Goal: Task Accomplishment & Management: Manage account settings

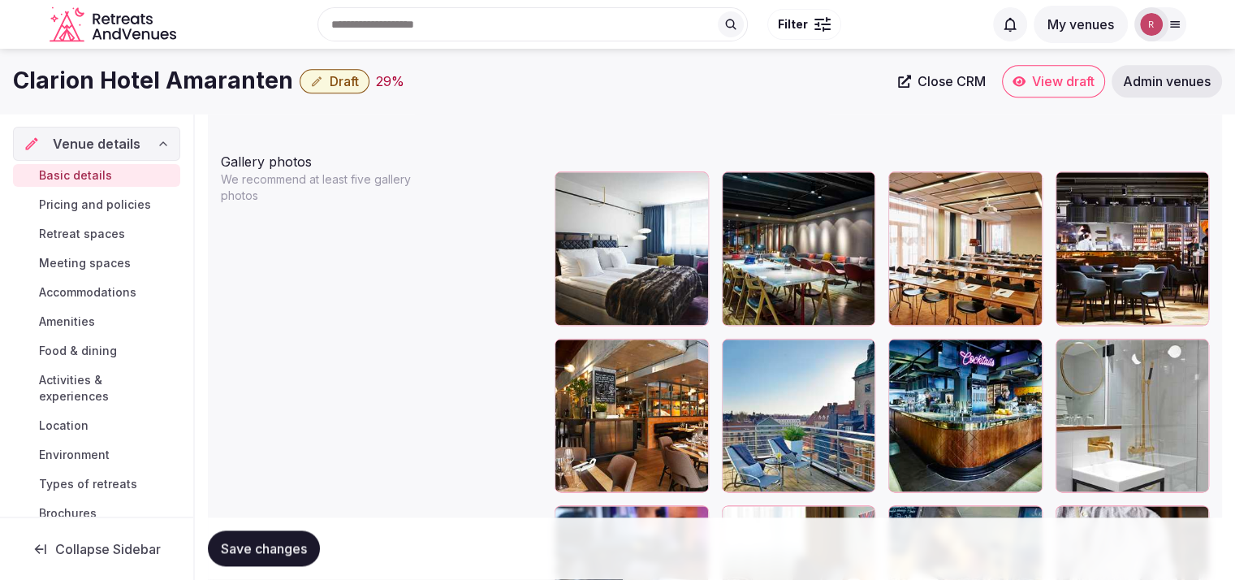
scroll to position [1806, 0]
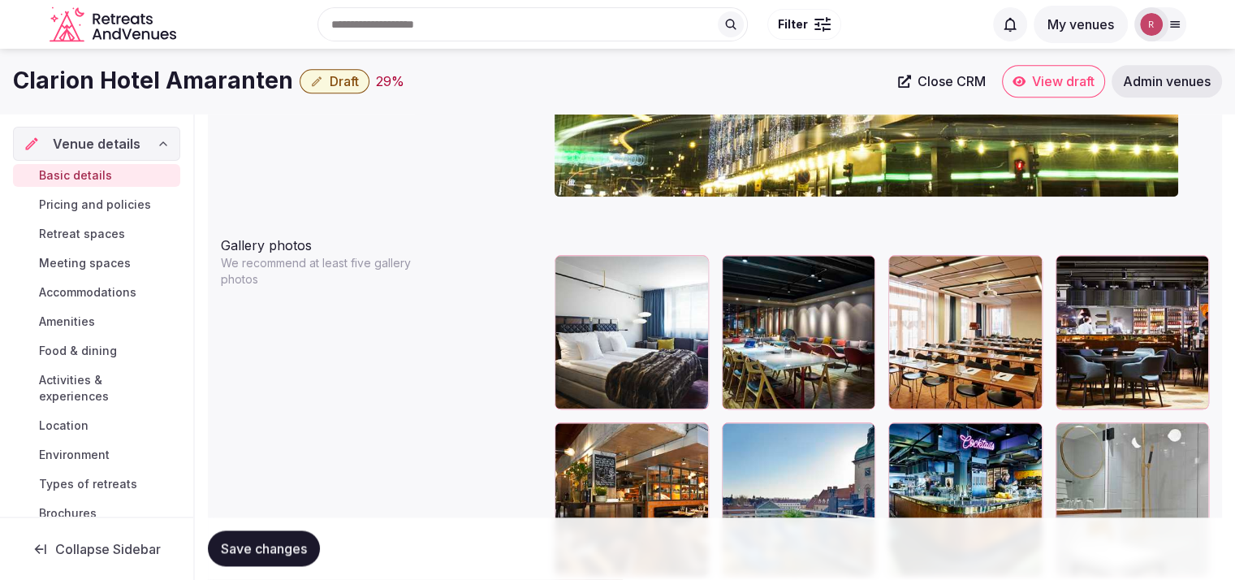
click at [862, 276] on button "button" at bounding box center [858, 270] width 19 height 19
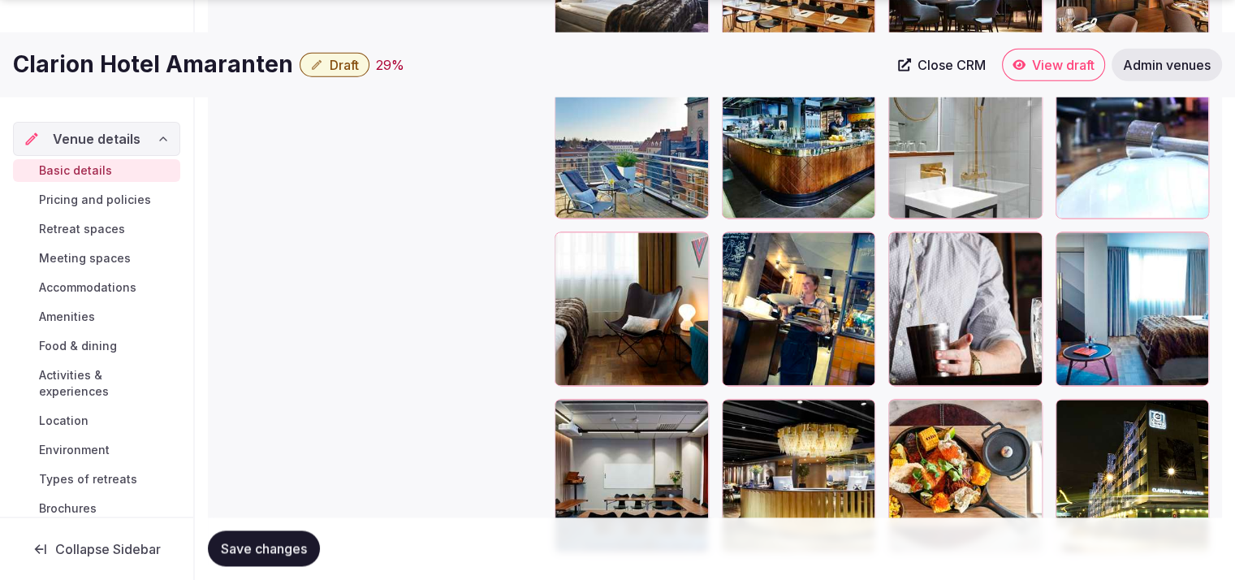
scroll to position [2183, 0]
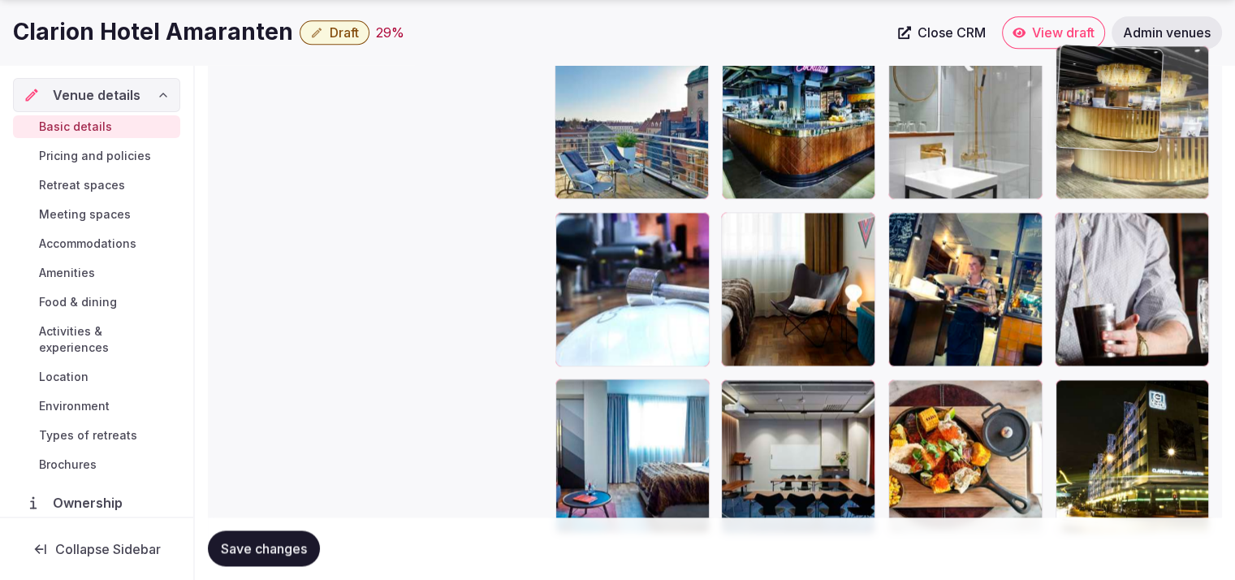
drag, startPoint x: 847, startPoint y: 449, endPoint x: 1145, endPoint y: 147, distance: 424.3
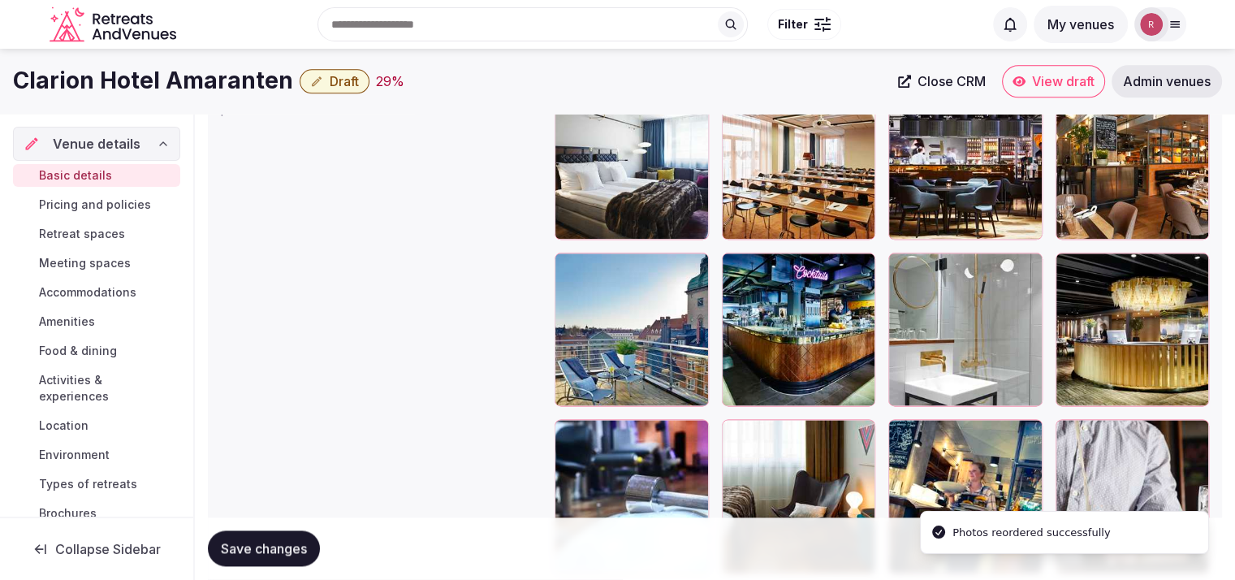
scroll to position [1955, 0]
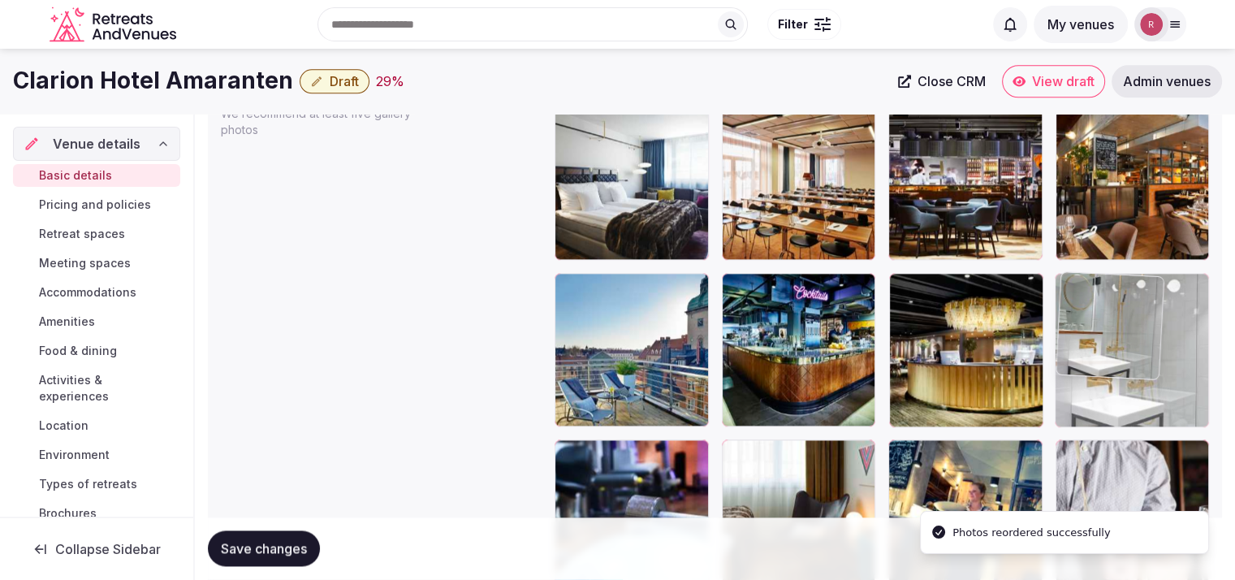
drag, startPoint x: 952, startPoint y: 363, endPoint x: 1065, endPoint y: 370, distance: 113.9
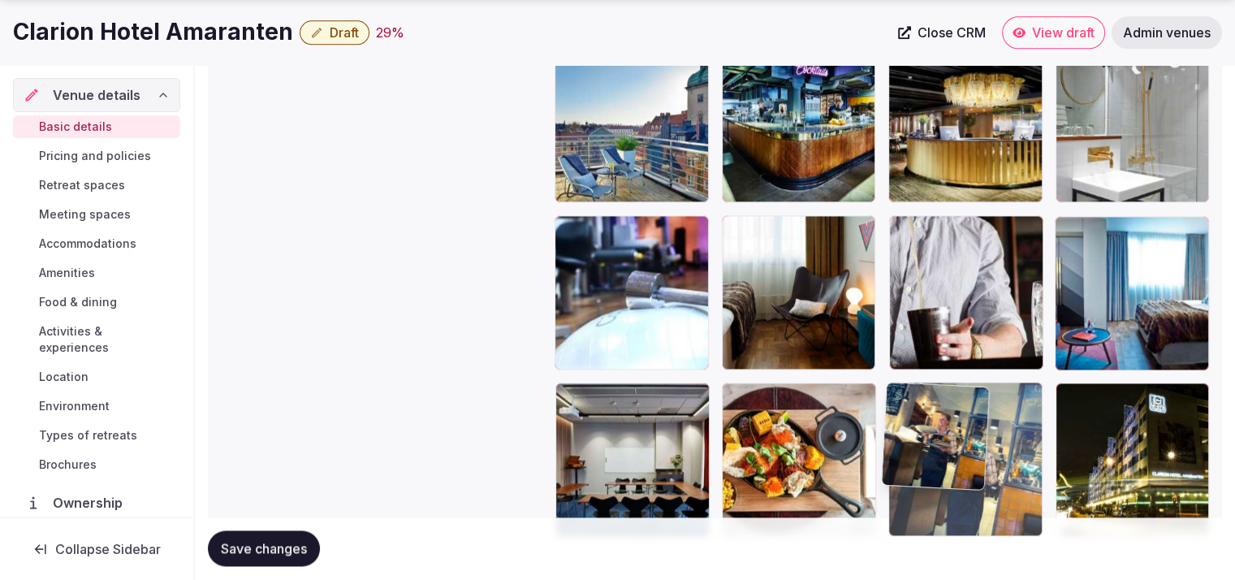
scroll to position [2256, 0]
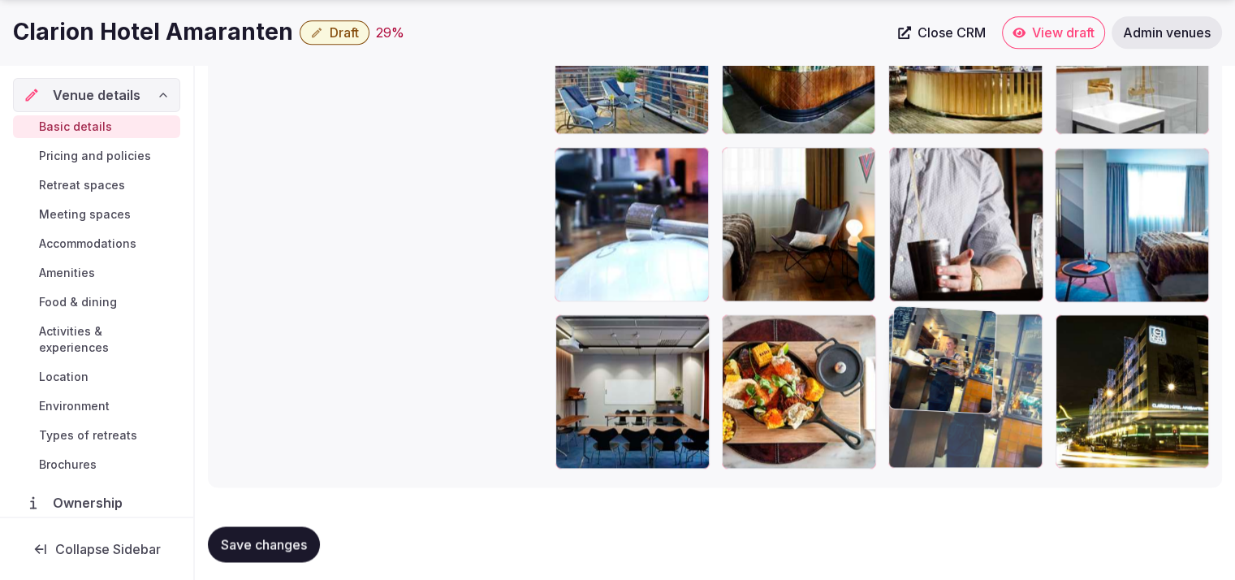
drag, startPoint x: 996, startPoint y: 395, endPoint x: 1067, endPoint y: 399, distance: 70.7
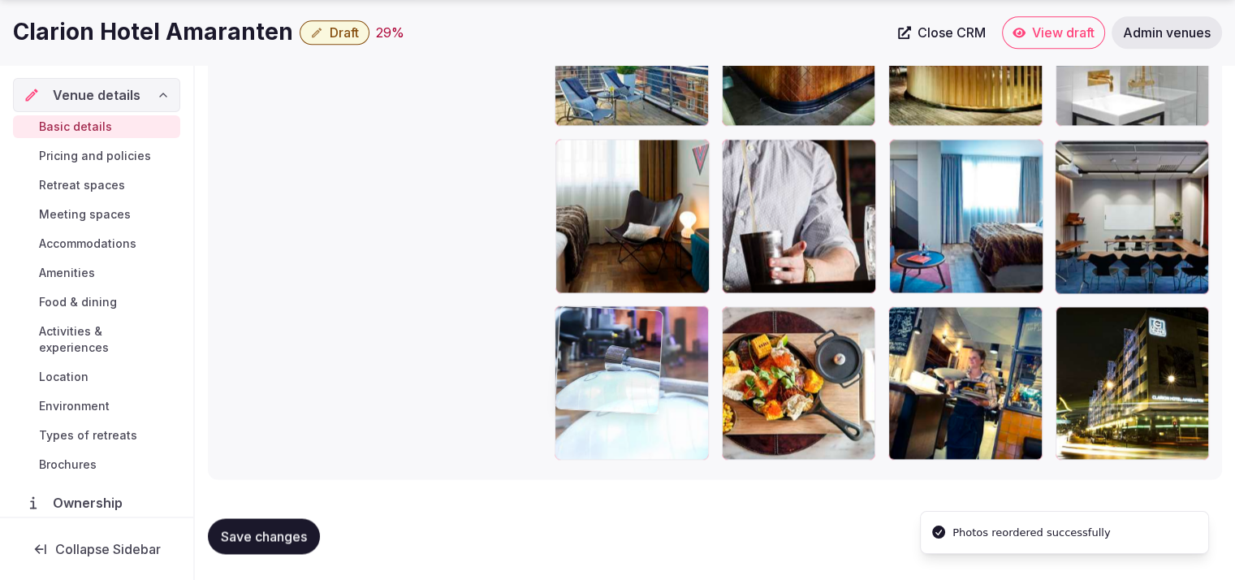
drag, startPoint x: 655, startPoint y: 265, endPoint x: 670, endPoint y: 429, distance: 164.8
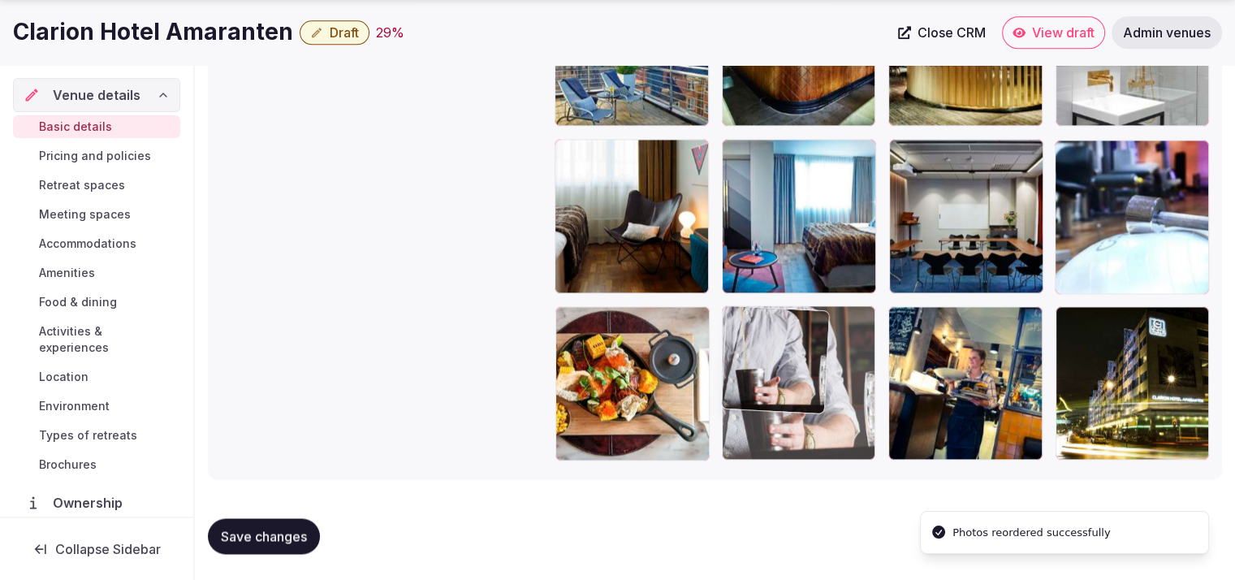
drag, startPoint x: 761, startPoint y: 241, endPoint x: 773, endPoint y: 428, distance: 187.2
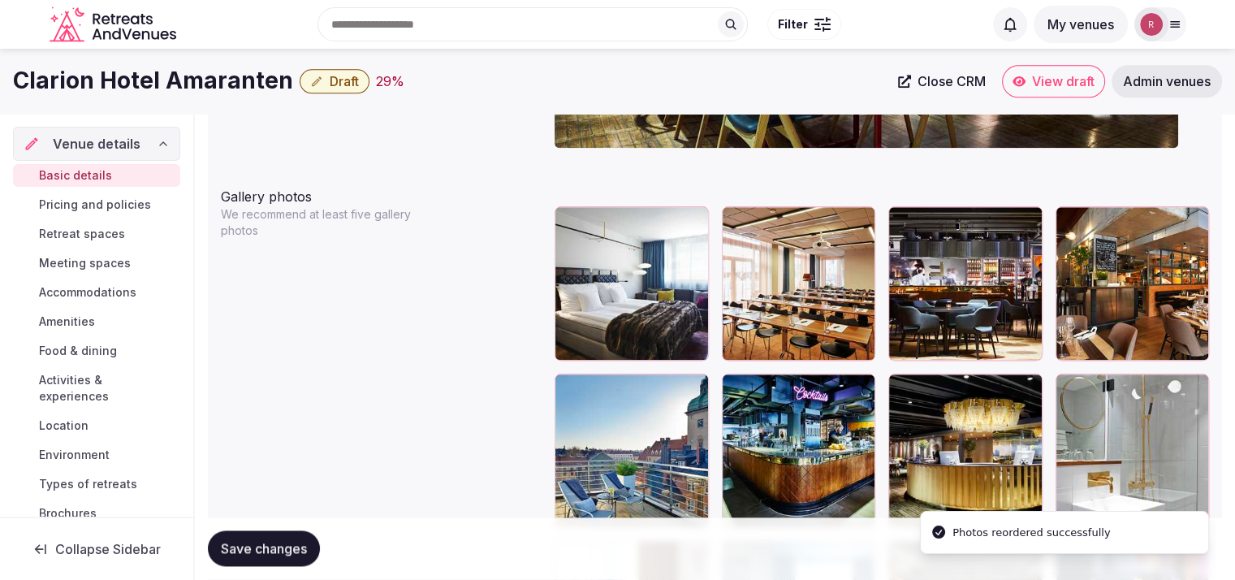
scroll to position [1955, 0]
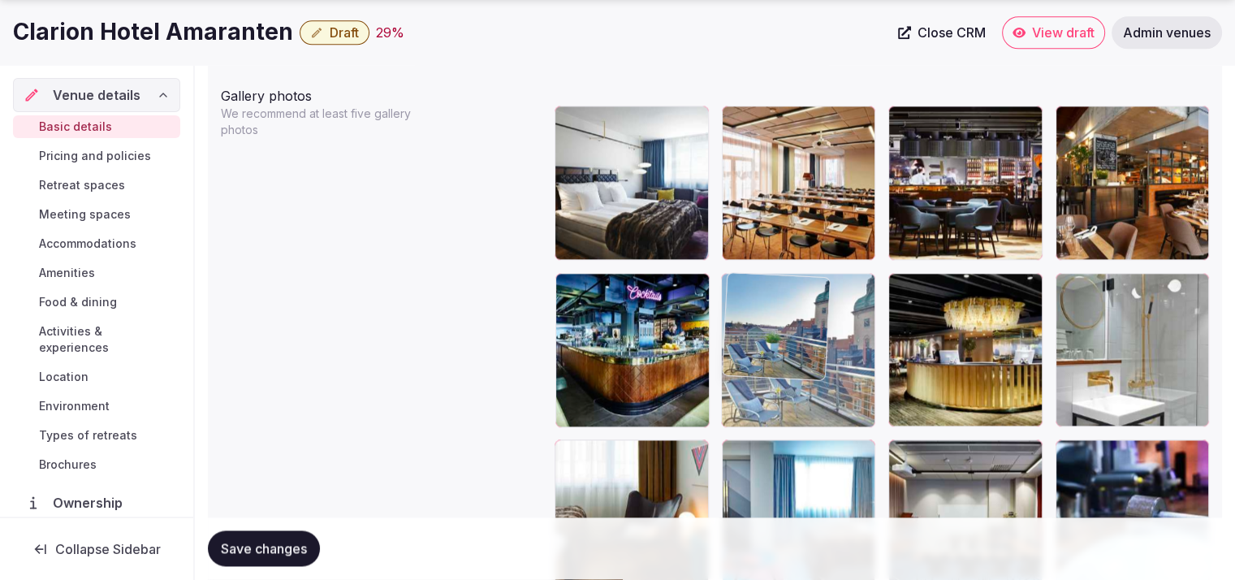
drag, startPoint x: 645, startPoint y: 343, endPoint x: 785, endPoint y: 369, distance: 142.7
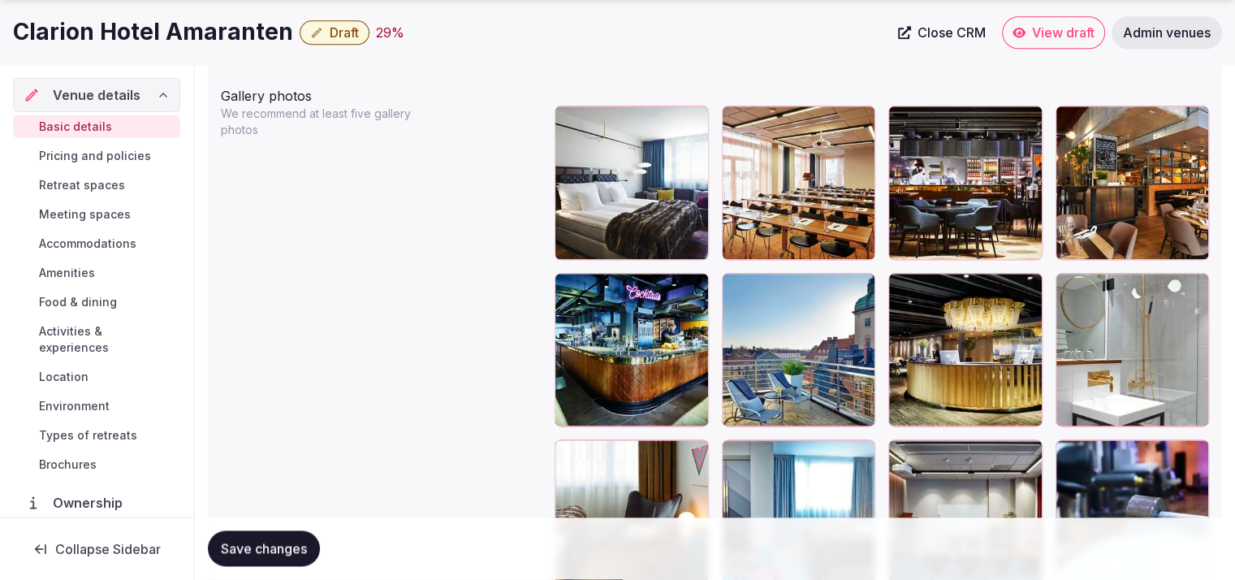
click at [303, 548] on span "Save changes" at bounding box center [264, 549] width 86 height 16
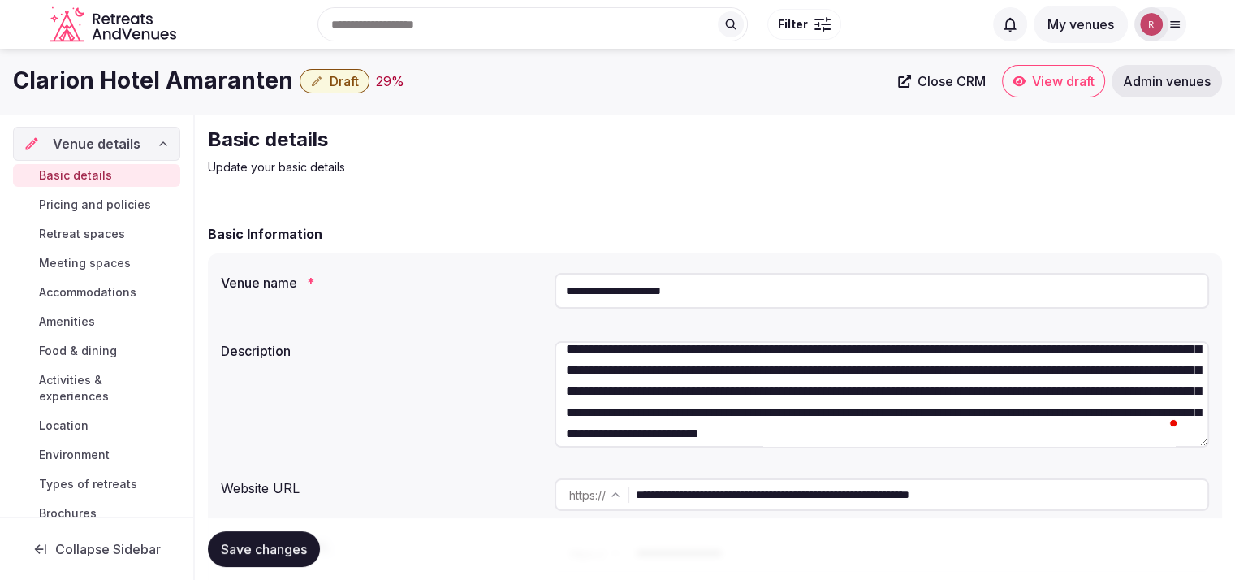
scroll to position [287, 0]
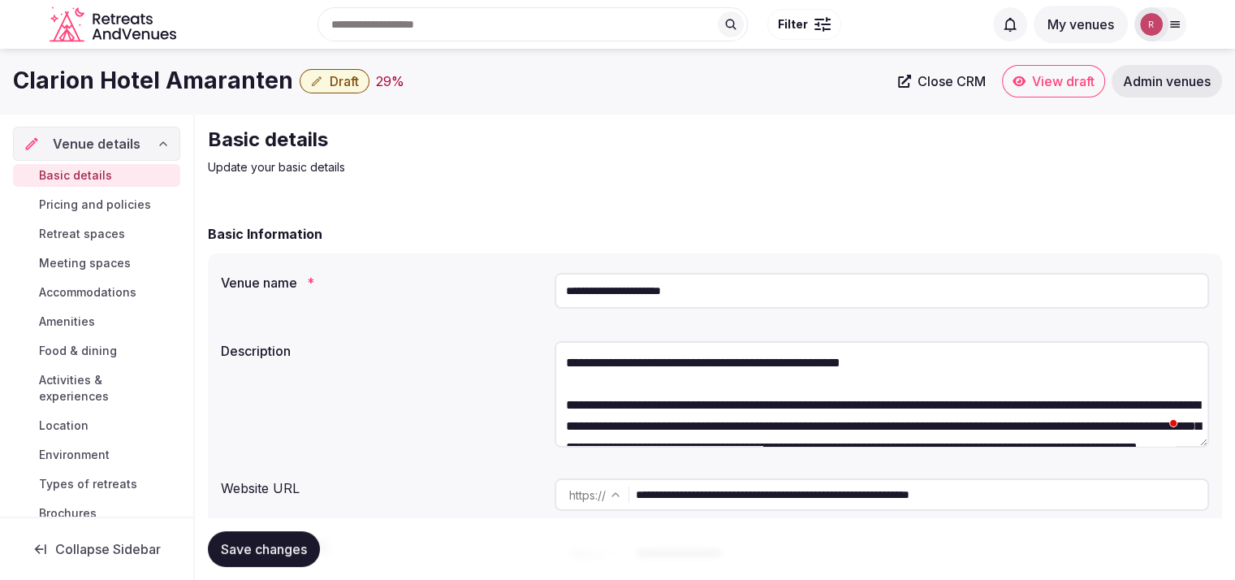
drag, startPoint x: 928, startPoint y: 358, endPoint x: 551, endPoint y: 360, distance: 377.6
click at [551, 360] on div "Description" at bounding box center [715, 397] width 988 height 124
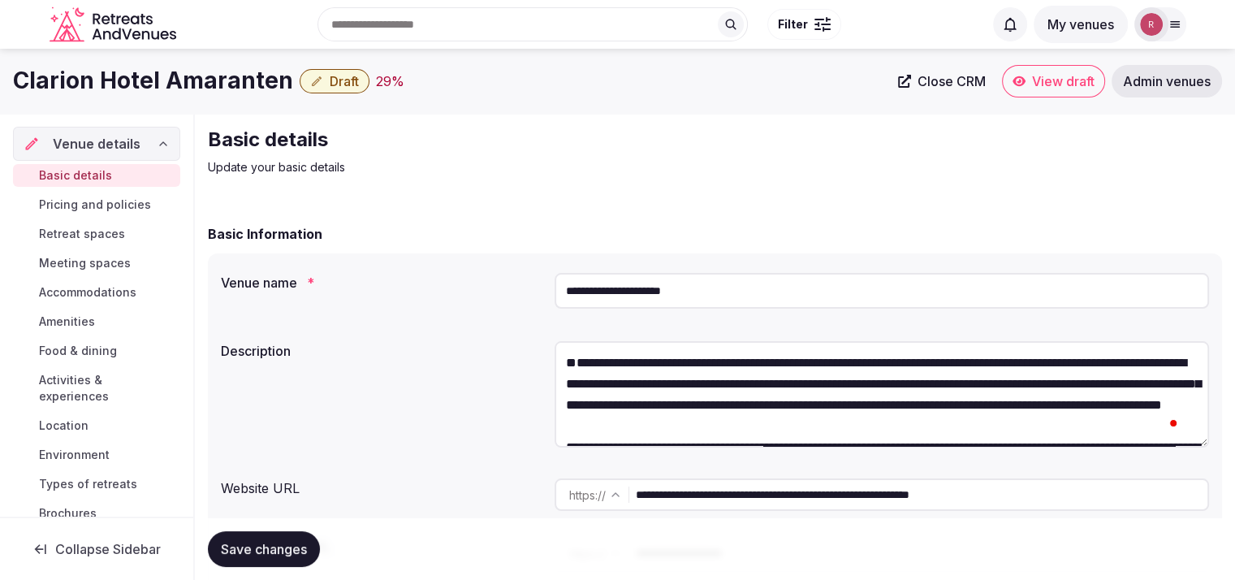
click at [562, 399] on textarea "To enrich screen reader interactions, please activate Accessibility in Grammarl…" at bounding box center [882, 394] width 655 height 106
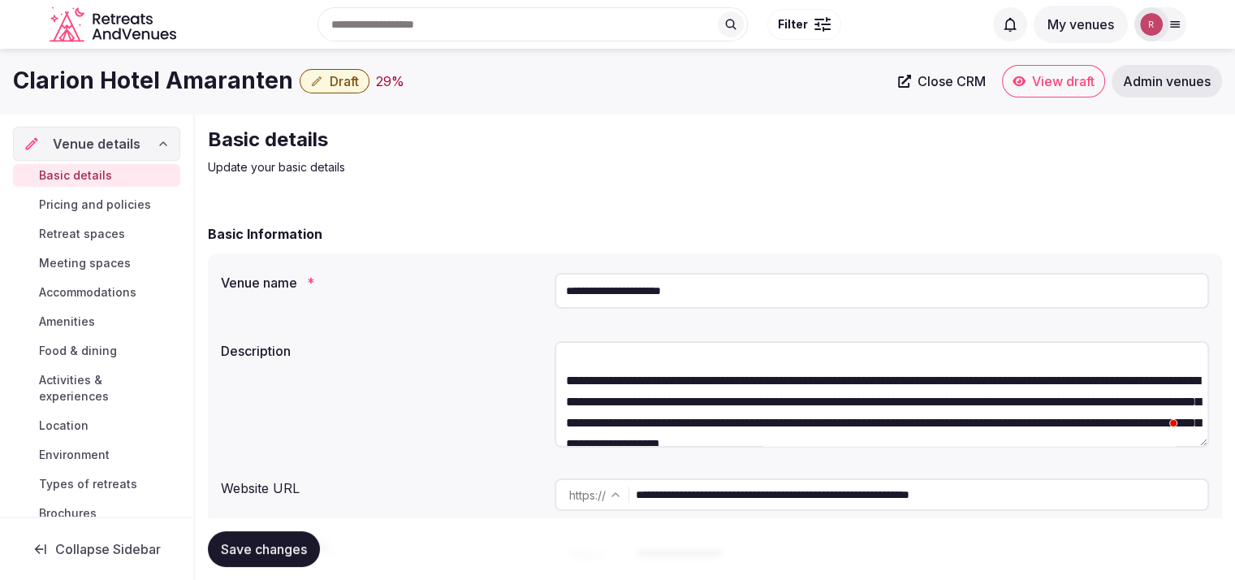
scroll to position [401, 0]
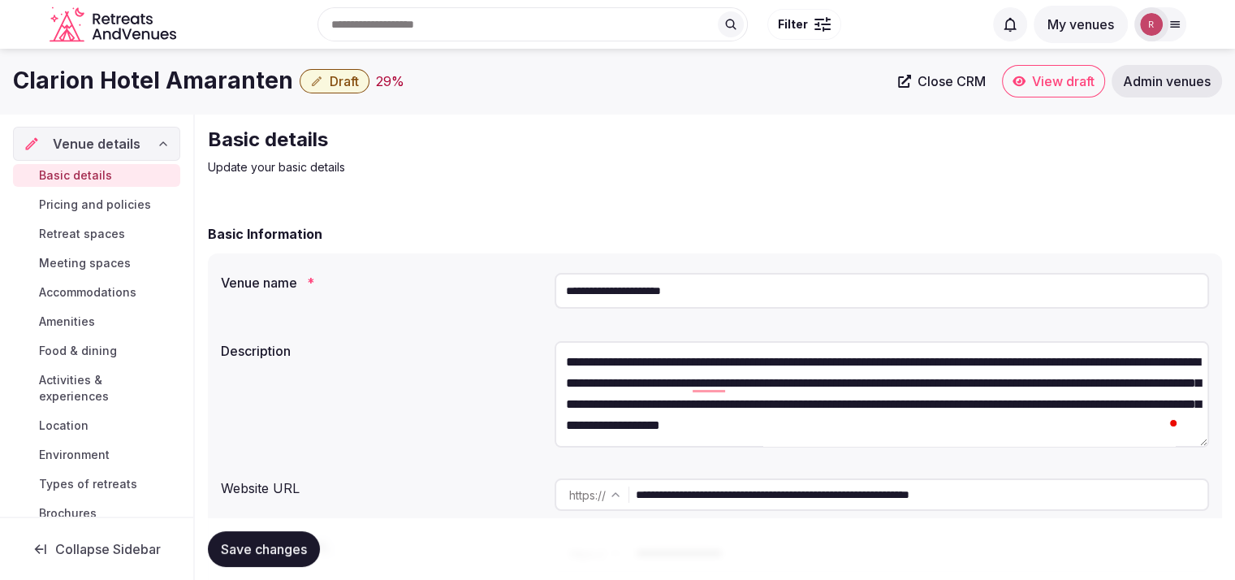
drag, startPoint x: 561, startPoint y: 376, endPoint x: 732, endPoint y: 495, distance: 208.8
click at [732, 495] on div "**********" at bounding box center [715, 420] width 1014 height 335
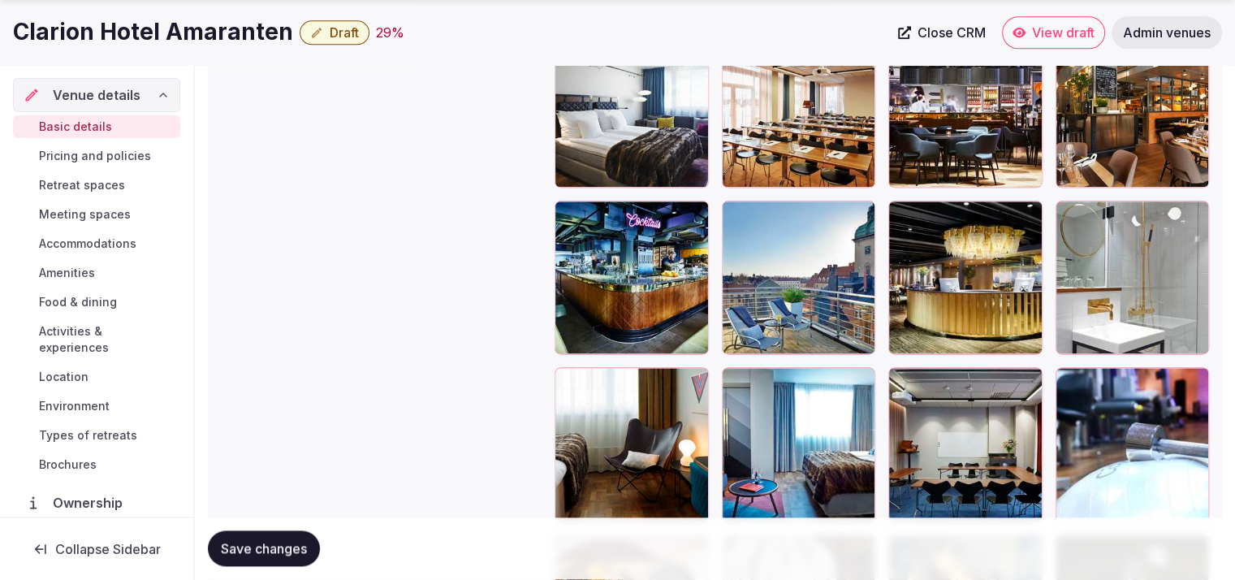
scroll to position [2256, 0]
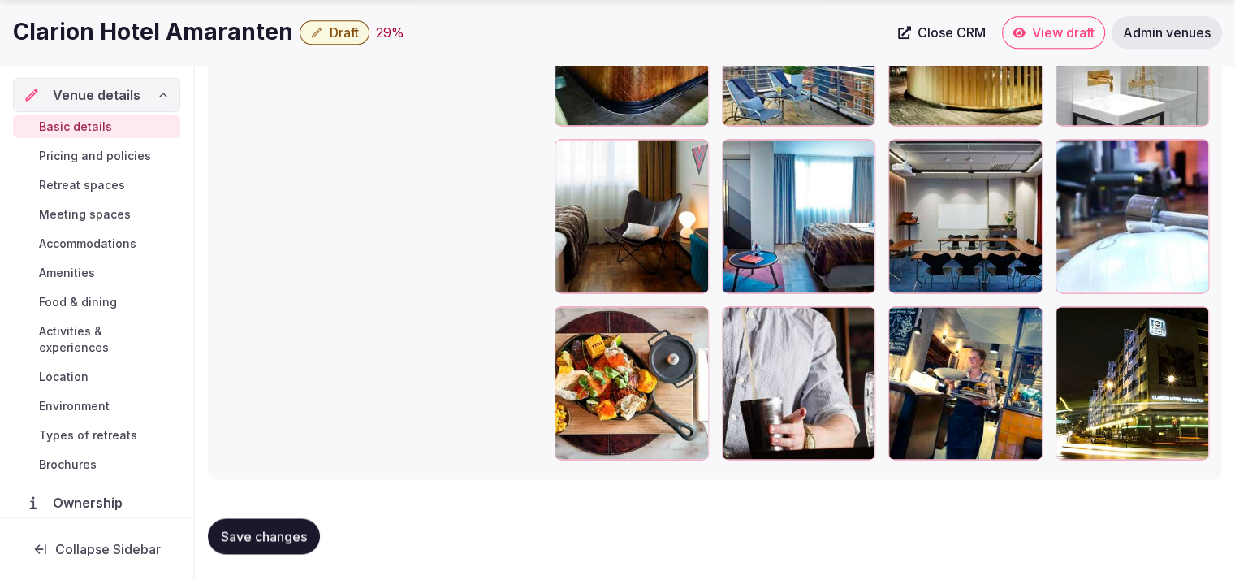
type textarea "**********"
click at [301, 528] on span "Save changes" at bounding box center [264, 536] width 86 height 16
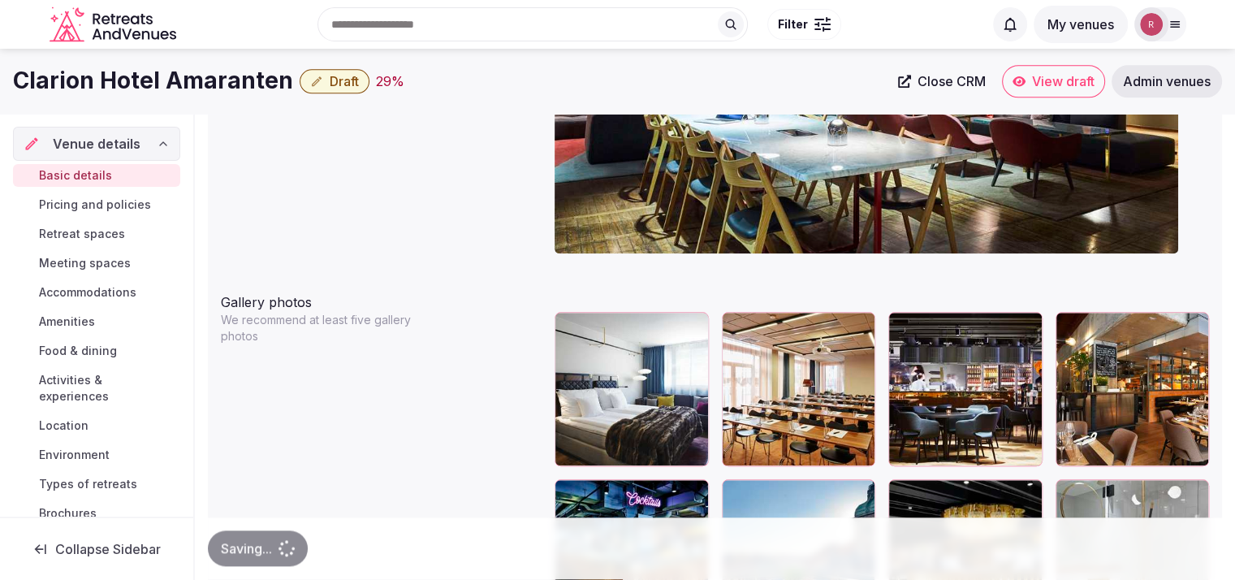
scroll to position [1242, 0]
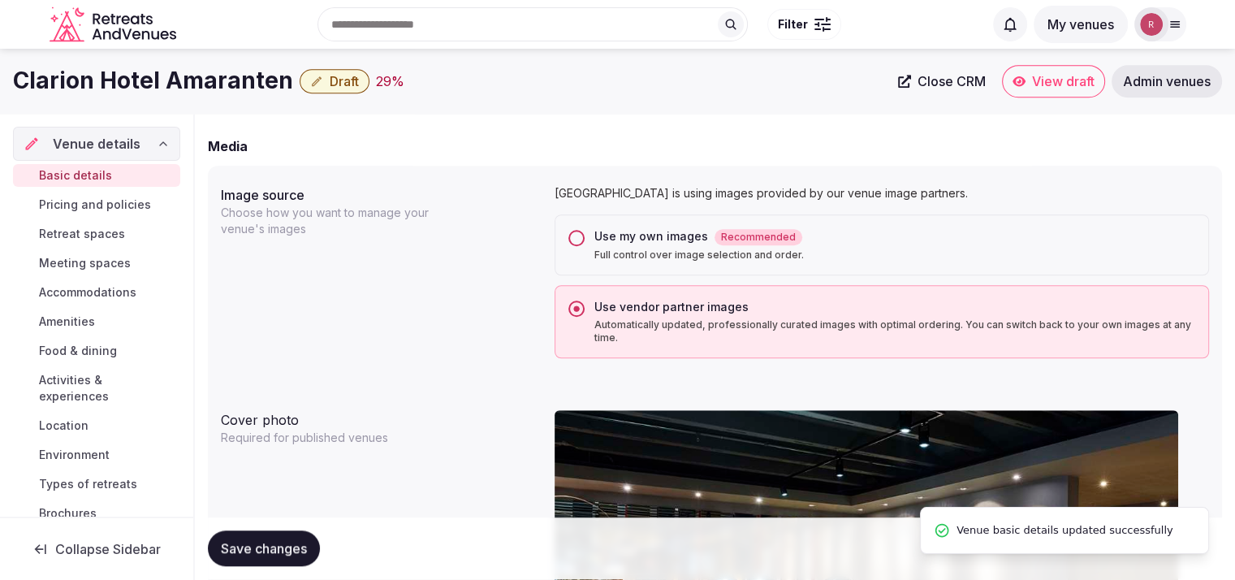
click at [909, 76] on icon at bounding box center [904, 81] width 13 height 13
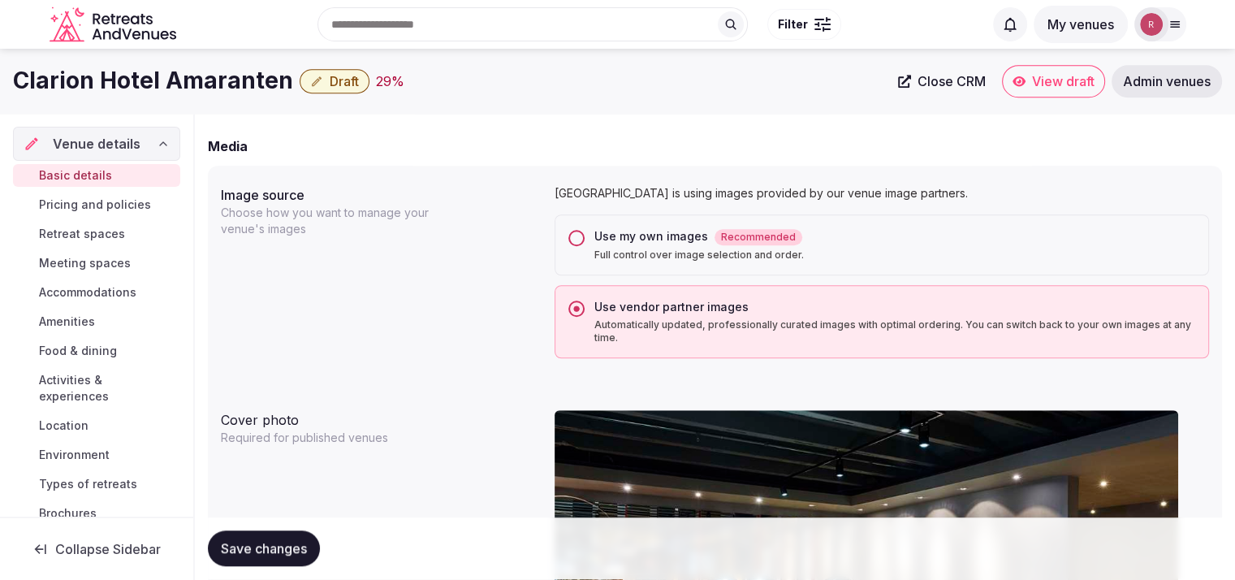
scroll to position [131, 0]
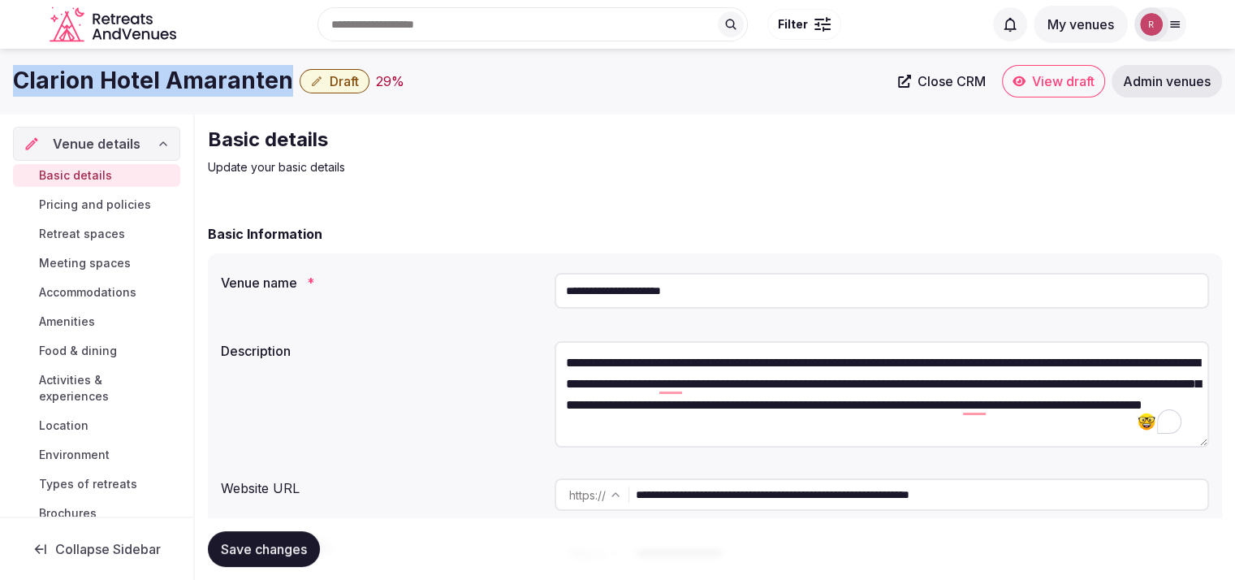
drag, startPoint x: 287, startPoint y: 76, endPoint x: 1, endPoint y: 93, distance: 286.3
click at [1, 93] on div "Clarion Hotel Amaranten Draft 29 % Close CRM View draft Admin venues" at bounding box center [617, 81] width 1235 height 32
copy h1 "Clarion Hotel Amaranten"
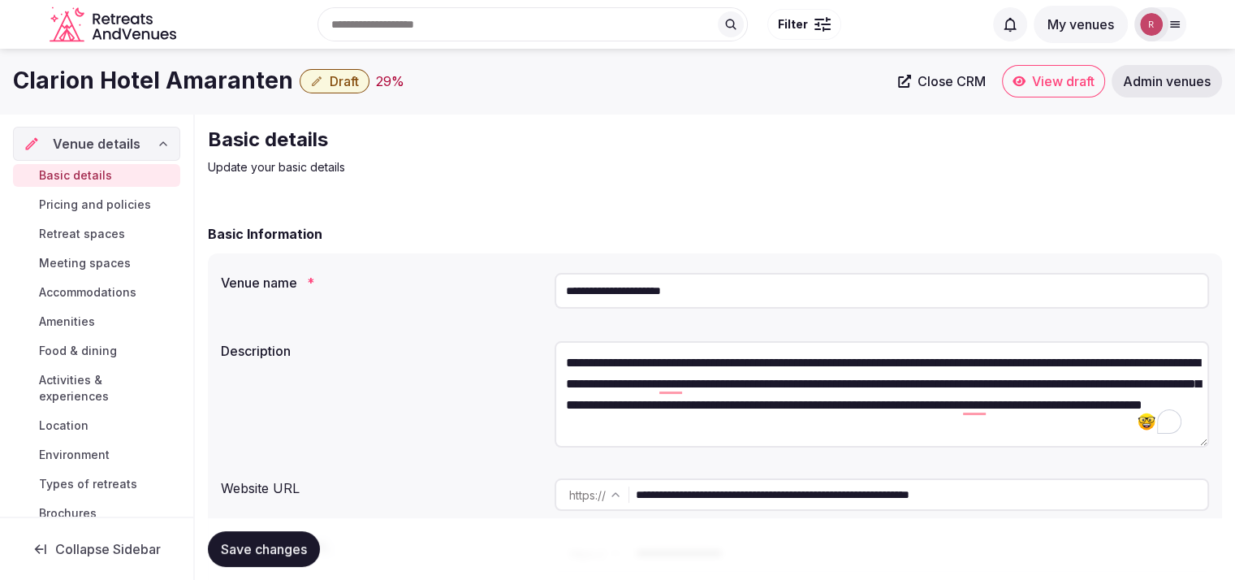
click at [500, 266] on div "Venue name *" at bounding box center [381, 277] width 321 height 23
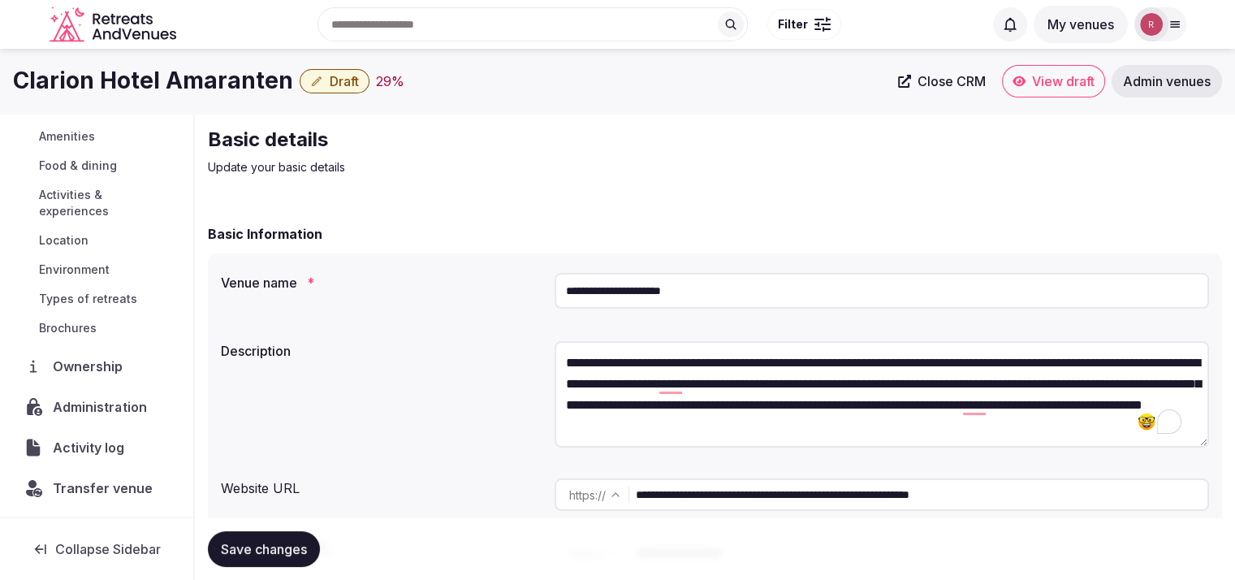
click at [85, 402] on span "Administration" at bounding box center [103, 406] width 101 height 19
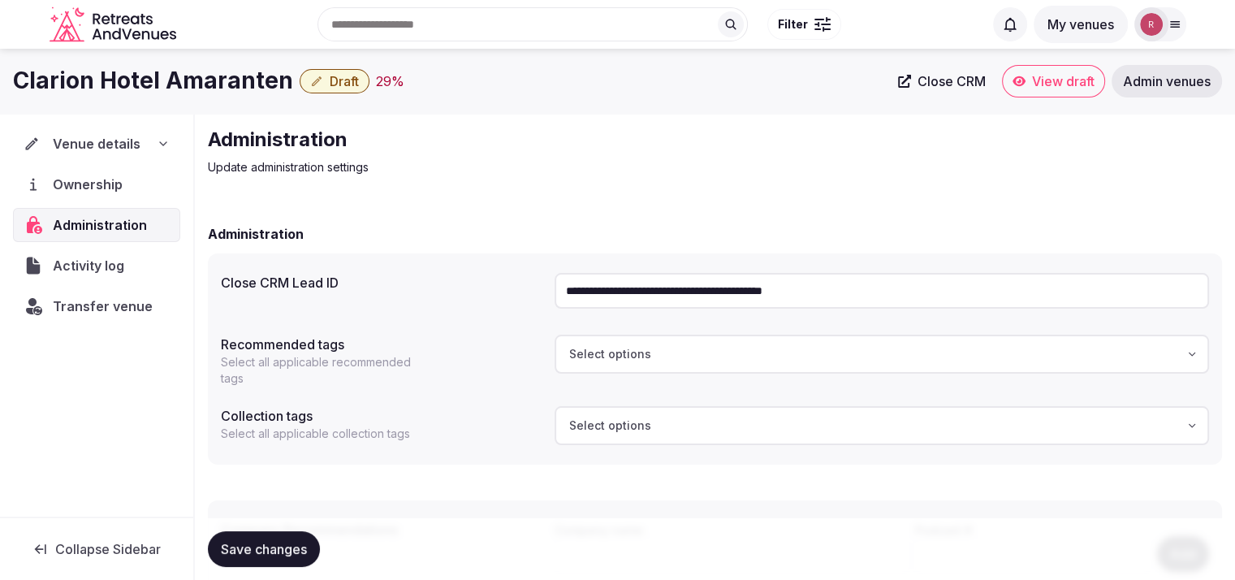
click at [889, 284] on input "**********" at bounding box center [882, 291] width 655 height 36
click at [659, 218] on div "**********" at bounding box center [715, 453] width 1014 height 490
click at [953, 81] on span "Close CRM" at bounding box center [952, 81] width 68 height 16
click at [78, 138] on span "Venue details" at bounding box center [97, 143] width 88 height 19
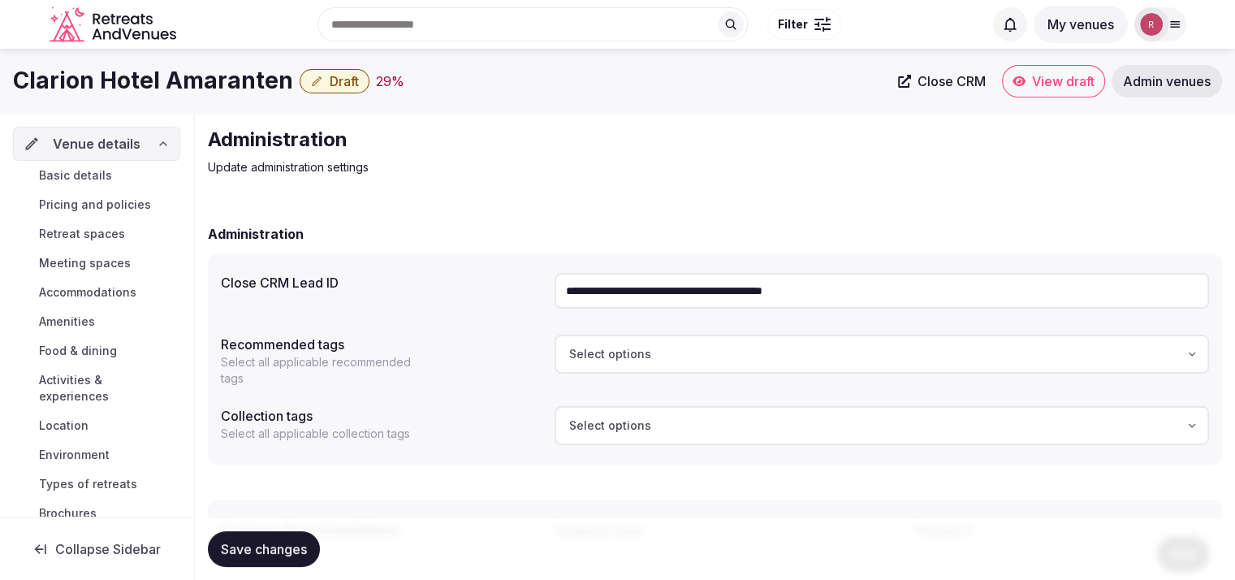
click at [76, 178] on span "Basic details" at bounding box center [75, 175] width 73 height 16
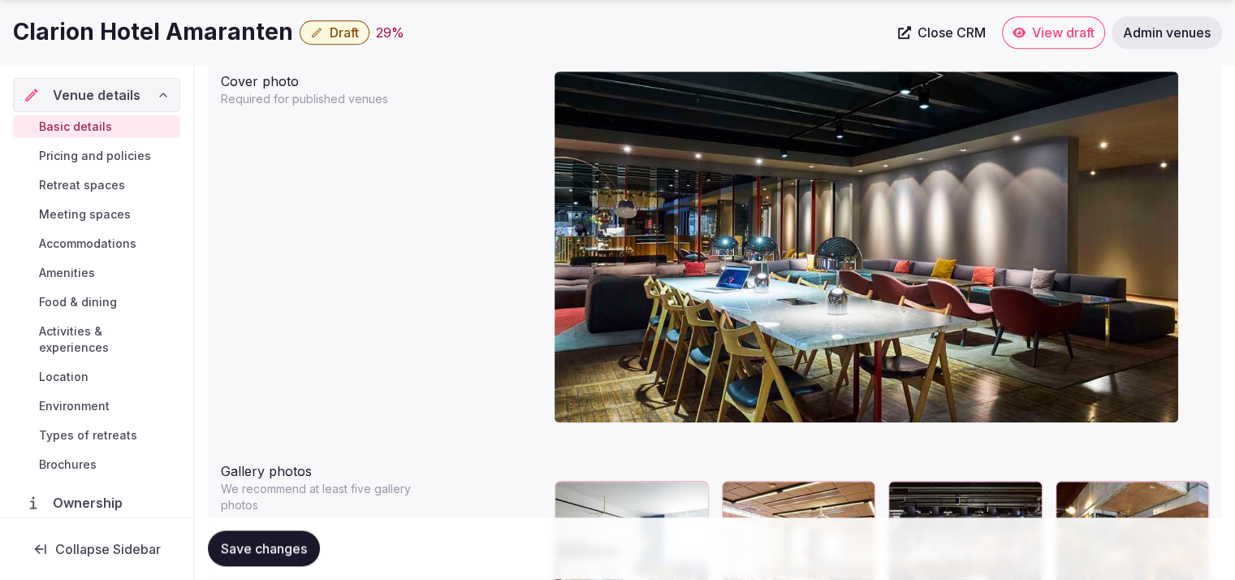
scroll to position [1607, 0]
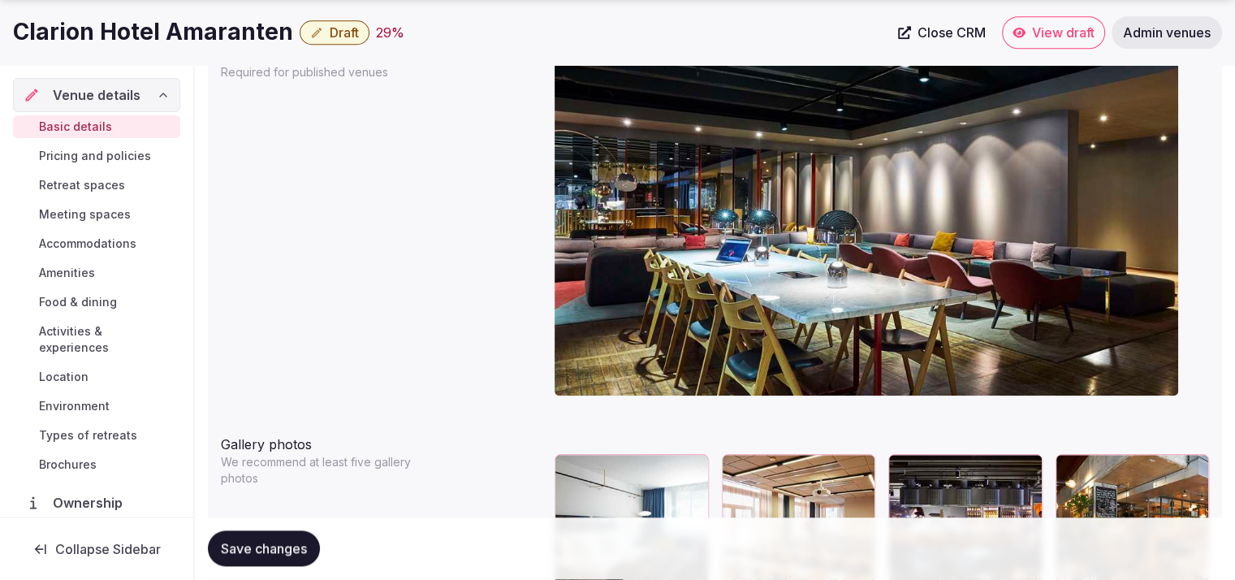
click at [1178, 64] on div "Clarion Hotel Amaranten Draft 29 % Close CRM View draft Admin venues" at bounding box center [617, 32] width 1235 height 65
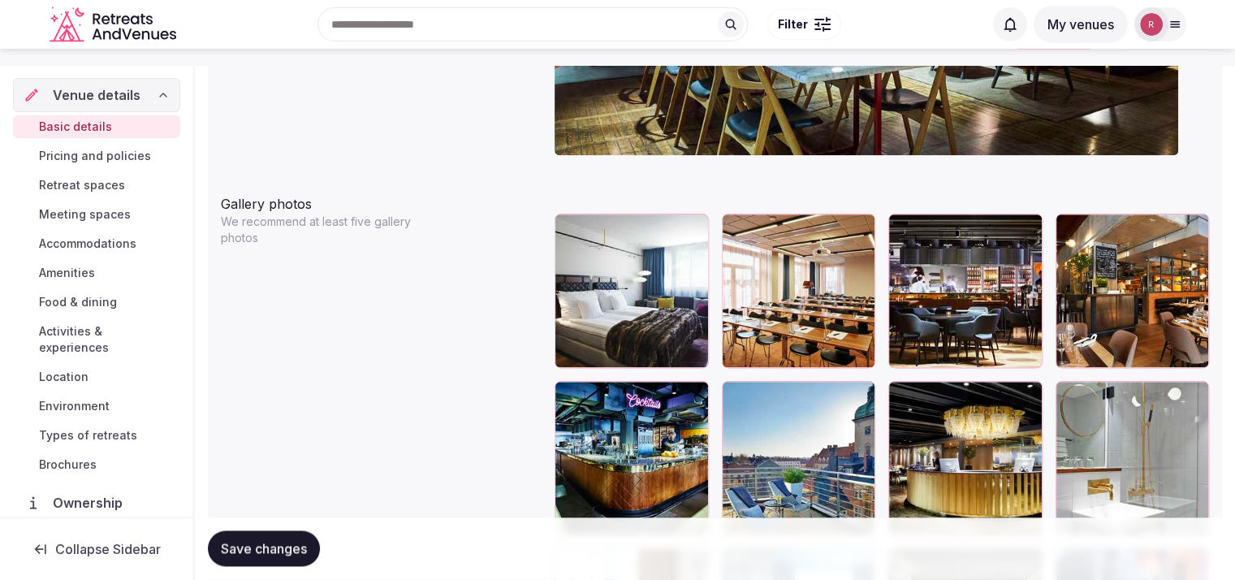
scroll to position [1749, 0]
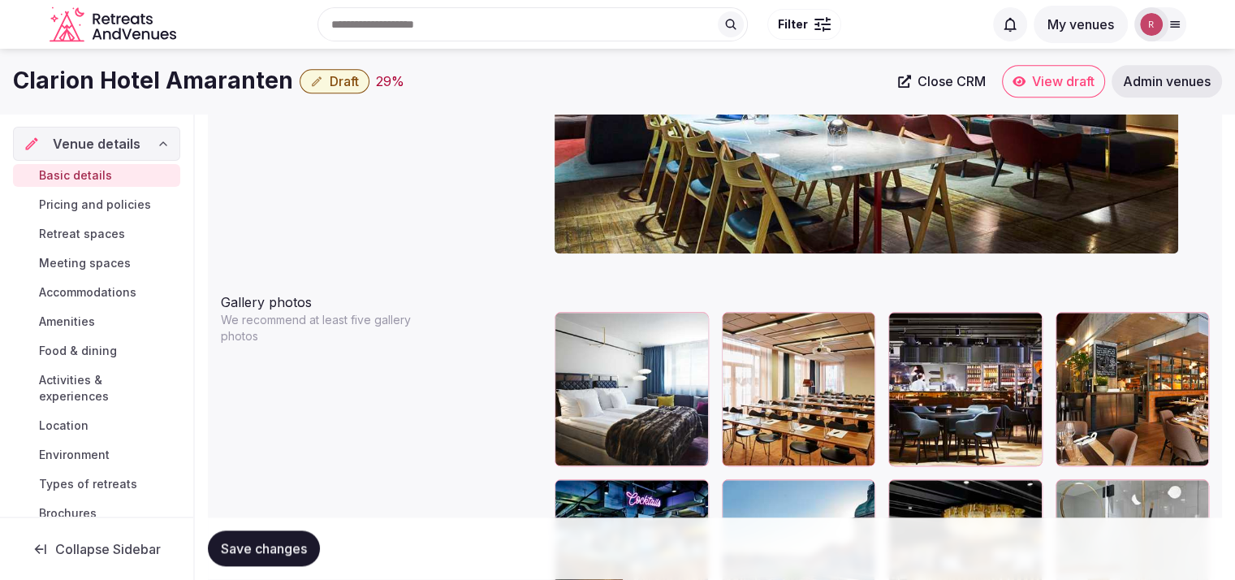
click at [320, 76] on button "Draft" at bounding box center [335, 81] width 70 height 24
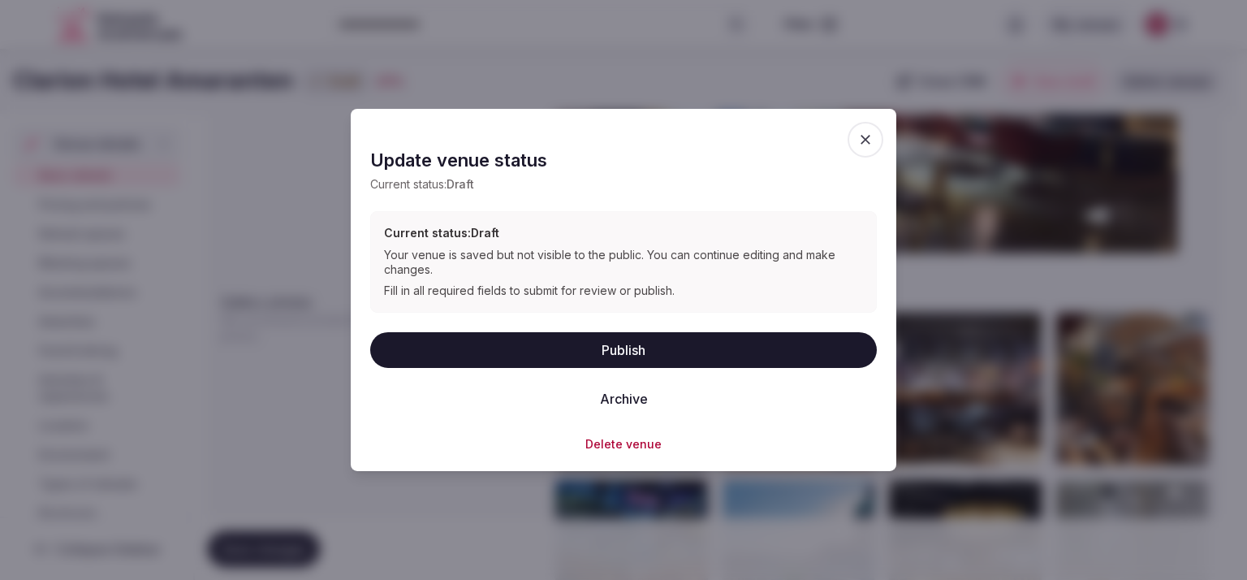
click at [618, 343] on button "Publish" at bounding box center [623, 349] width 507 height 36
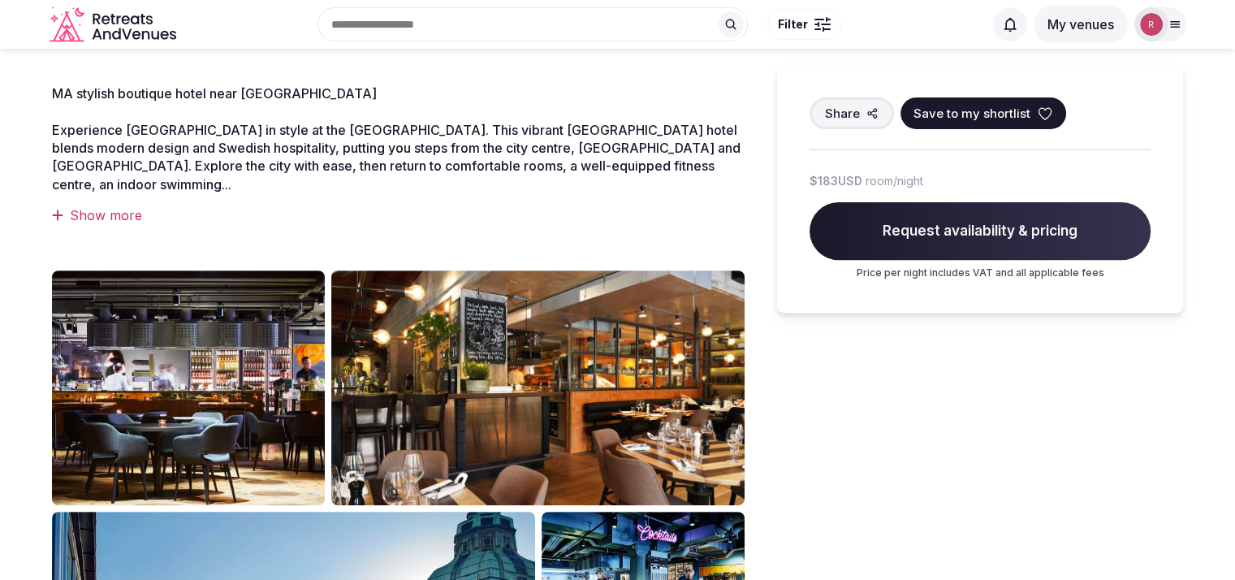
scroll to position [39, 0]
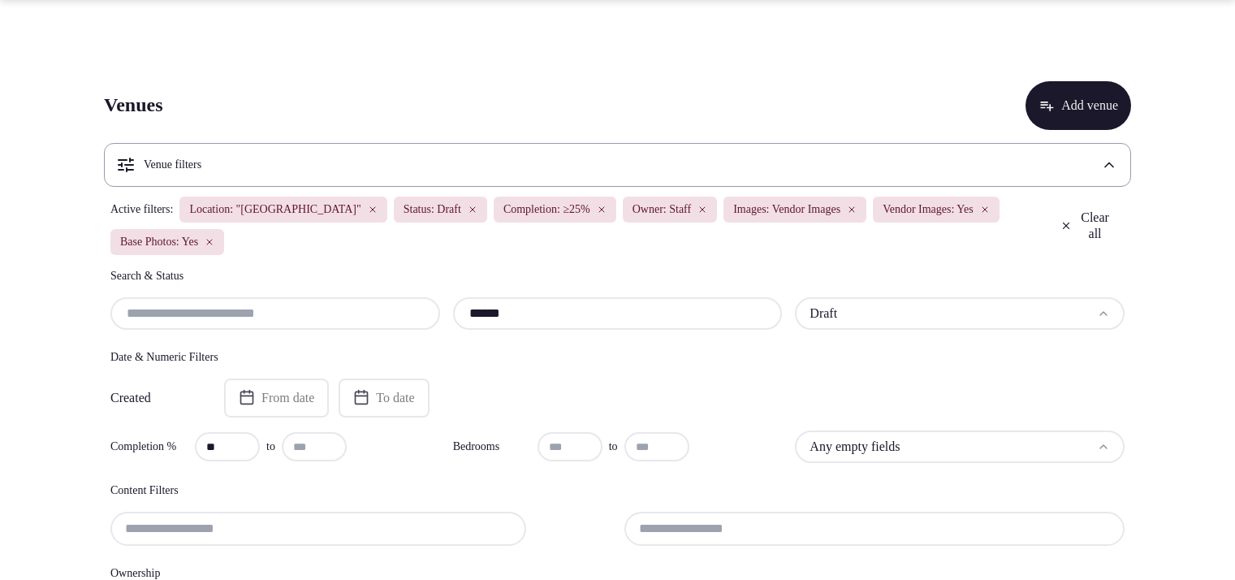
scroll to position [812, 0]
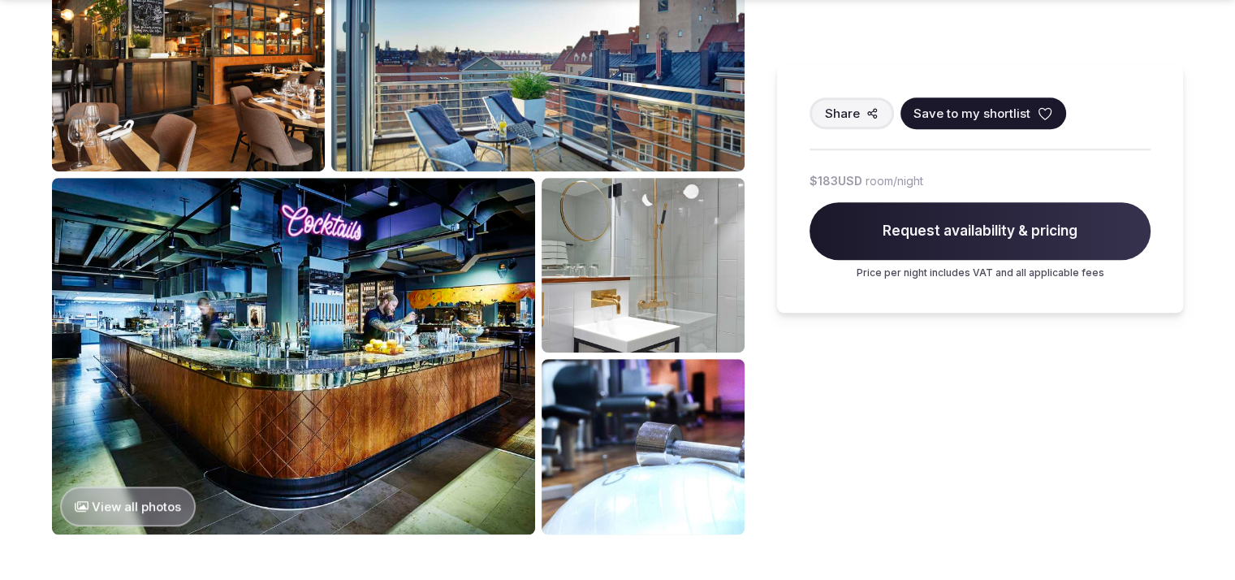
scroll to position [875, 0]
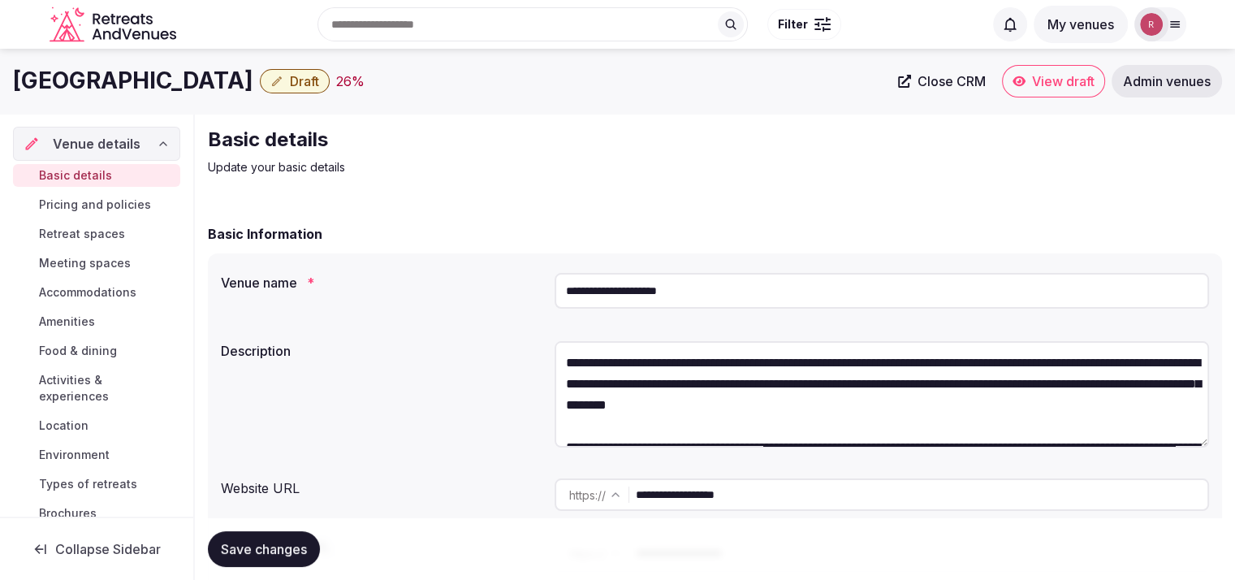
click at [932, 85] on span "Close CRM" at bounding box center [952, 81] width 68 height 16
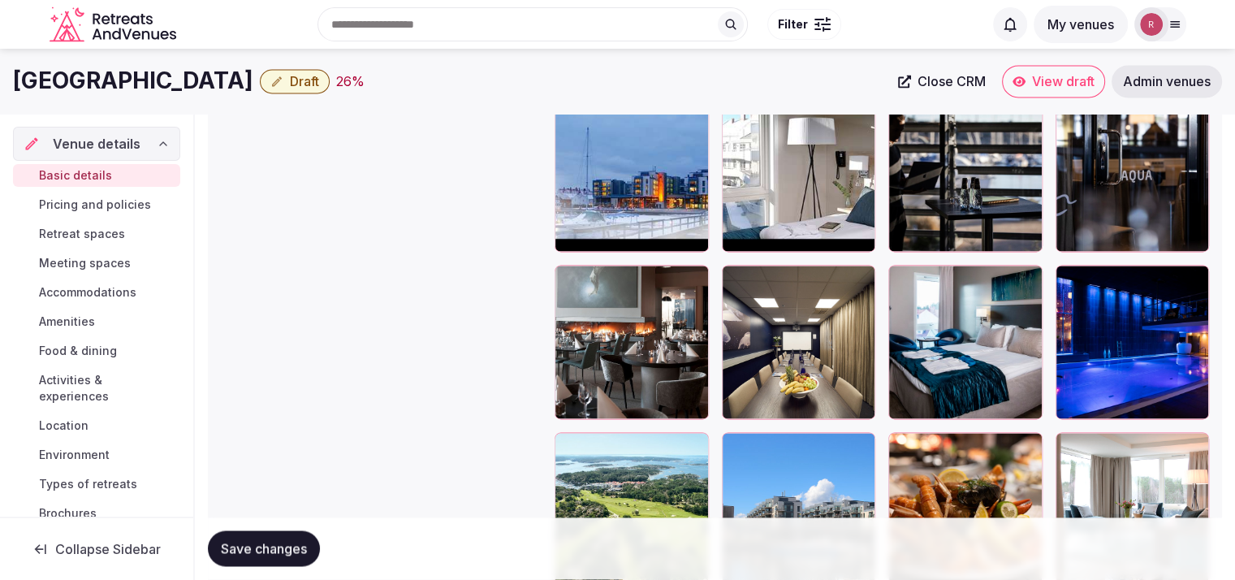
scroll to position [2332, 0]
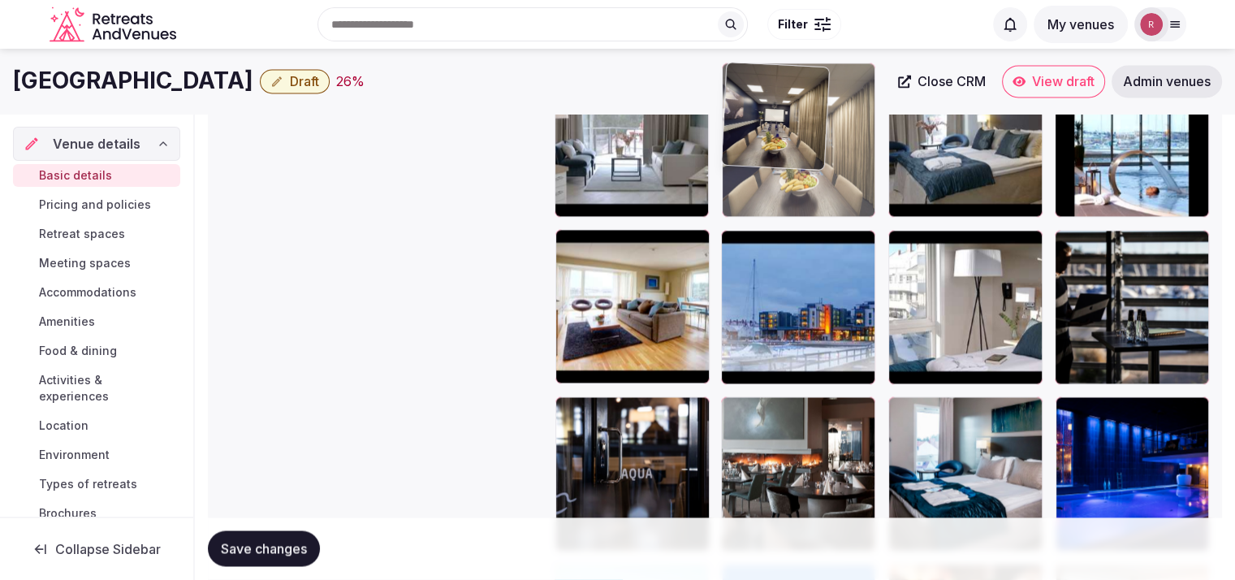
drag, startPoint x: 832, startPoint y: 467, endPoint x: 855, endPoint y: 168, distance: 299.8
click at [855, 168] on body "**********" at bounding box center [617, 87] width 1235 height 4838
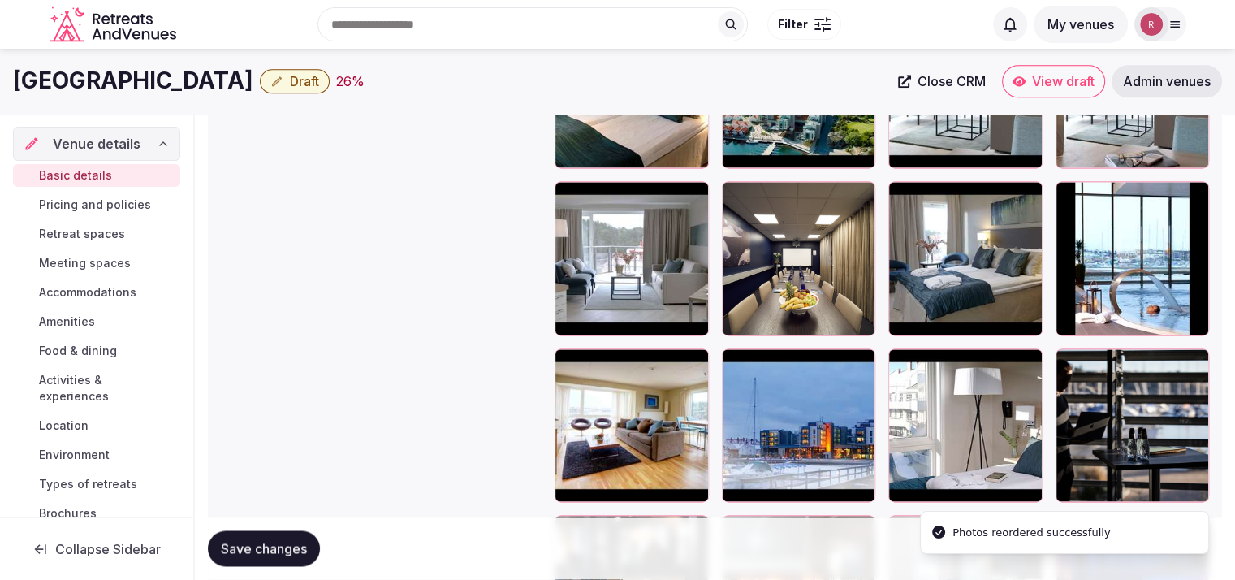
scroll to position [2105, 0]
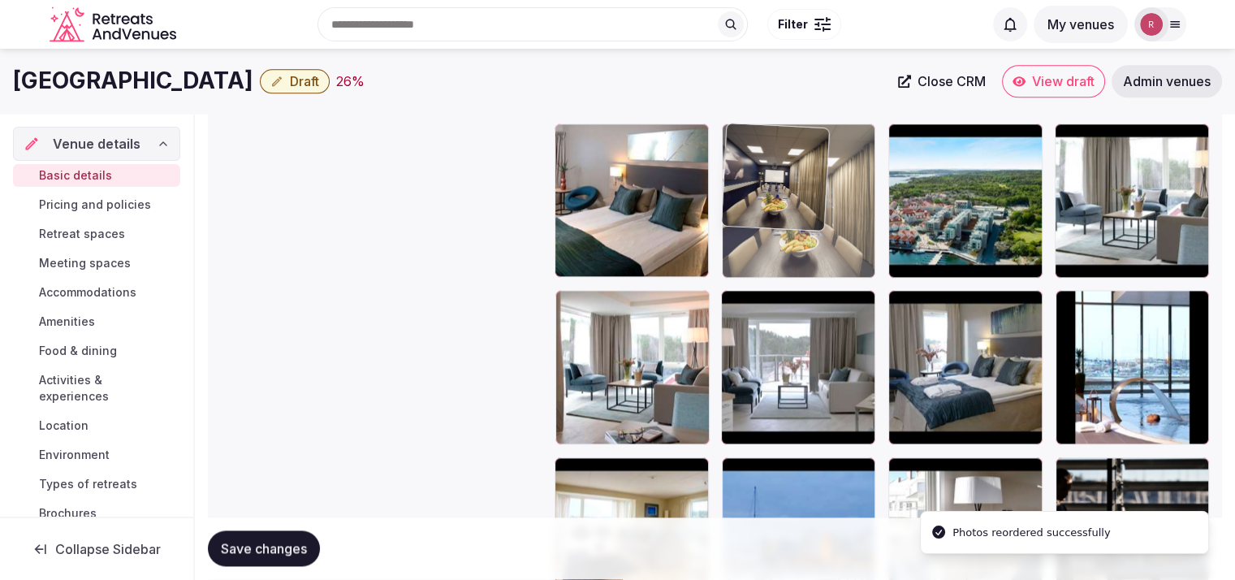
drag, startPoint x: 835, startPoint y: 391, endPoint x: 832, endPoint y: 207, distance: 184.4
click at [832, 207] on body "**********" at bounding box center [617, 314] width 1235 height 4838
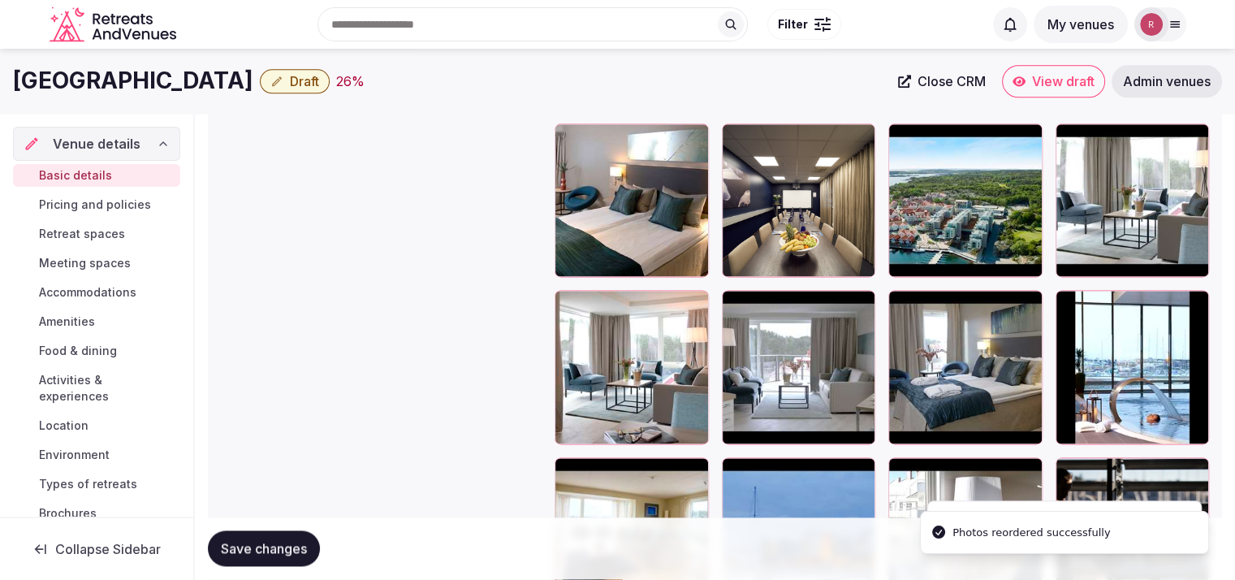
scroll to position [1838, 0]
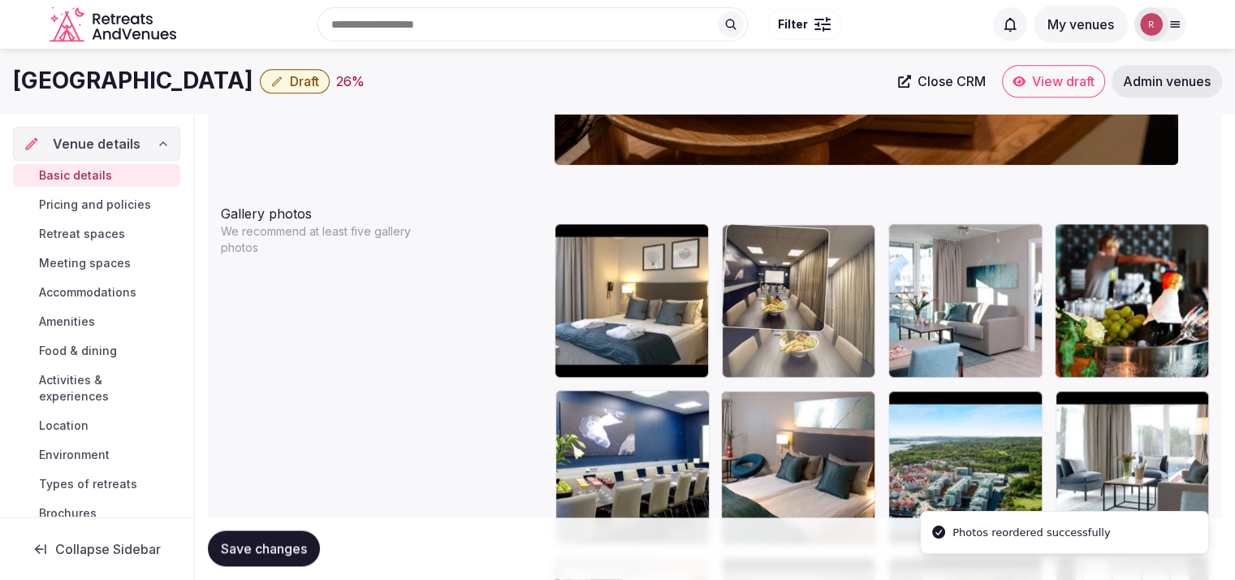
drag, startPoint x: 782, startPoint y: 498, endPoint x: 804, endPoint y: 326, distance: 173.5
click at [804, 326] on body "**********" at bounding box center [617, 581] width 1235 height 4838
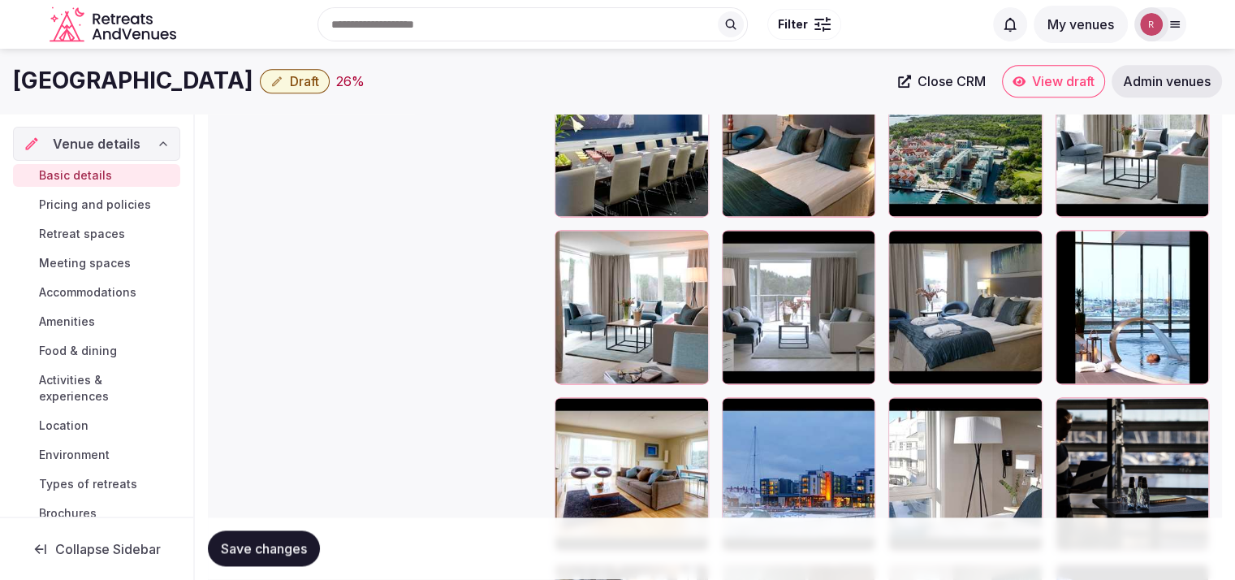
scroll to position [2142, 0]
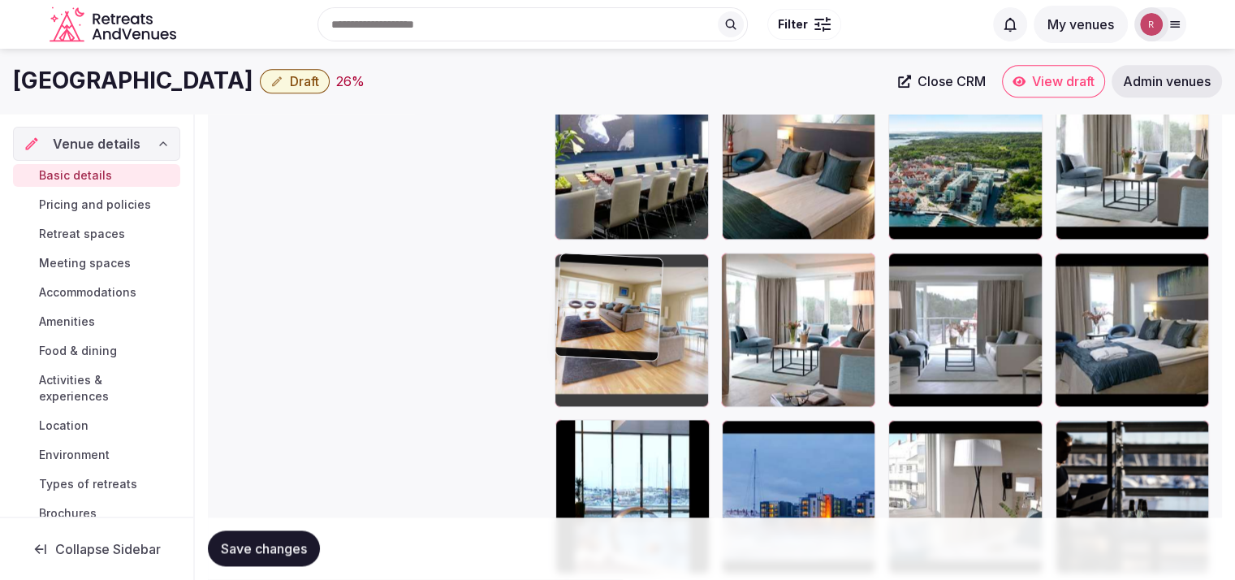
drag, startPoint x: 646, startPoint y: 472, endPoint x: 668, endPoint y: 371, distance: 103.1
click at [668, 360] on body "**********" at bounding box center [617, 277] width 1235 height 4838
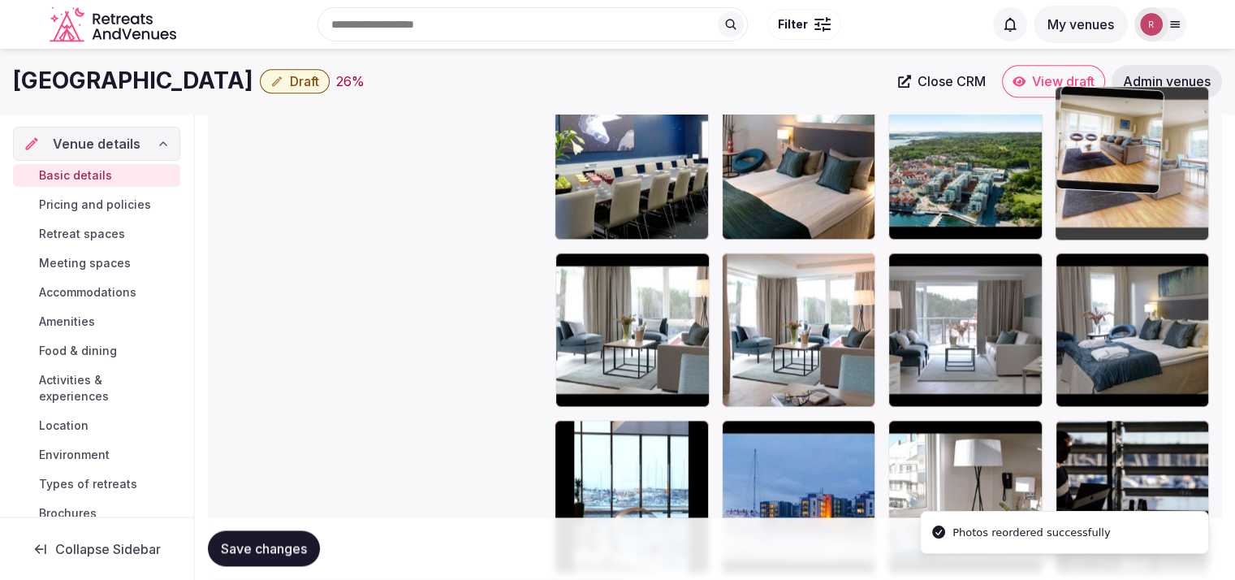
drag, startPoint x: 997, startPoint y: 259, endPoint x: 1121, endPoint y: 227, distance: 127.6
click at [1121, 227] on body "**********" at bounding box center [617, 277] width 1235 height 4838
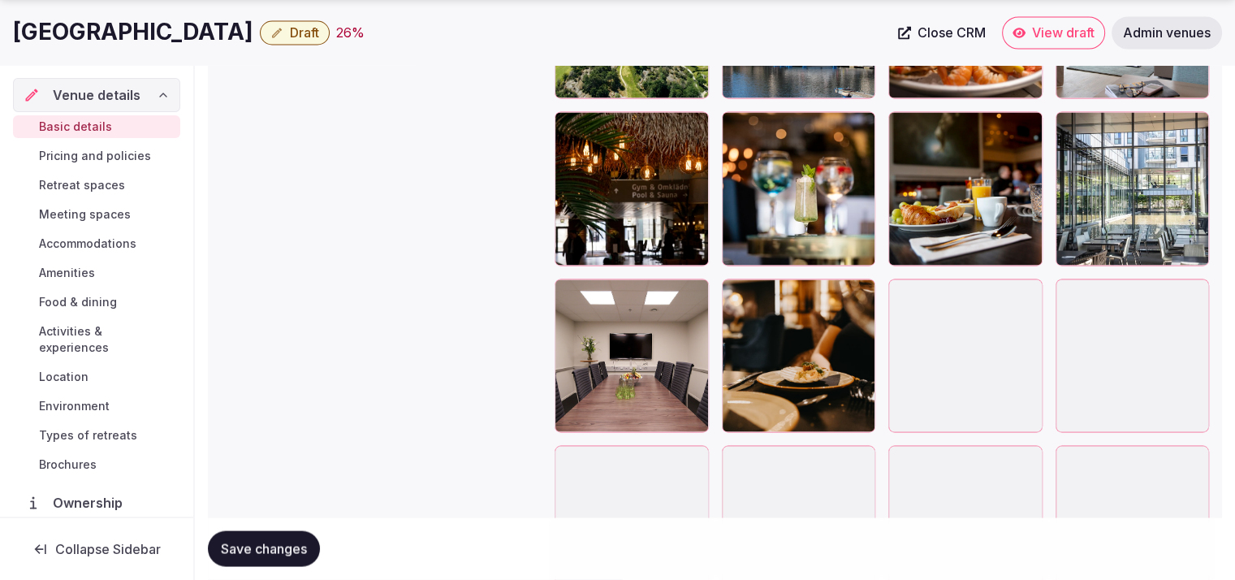
scroll to position [3065, 0]
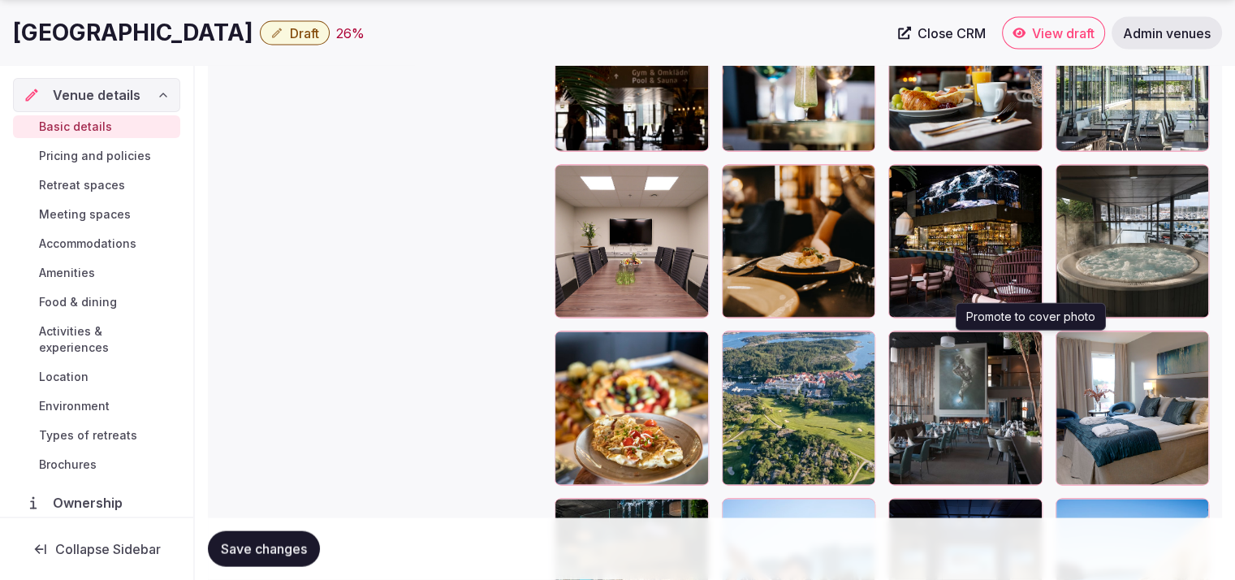
click at [1023, 350] on button "button" at bounding box center [1026, 346] width 19 height 19
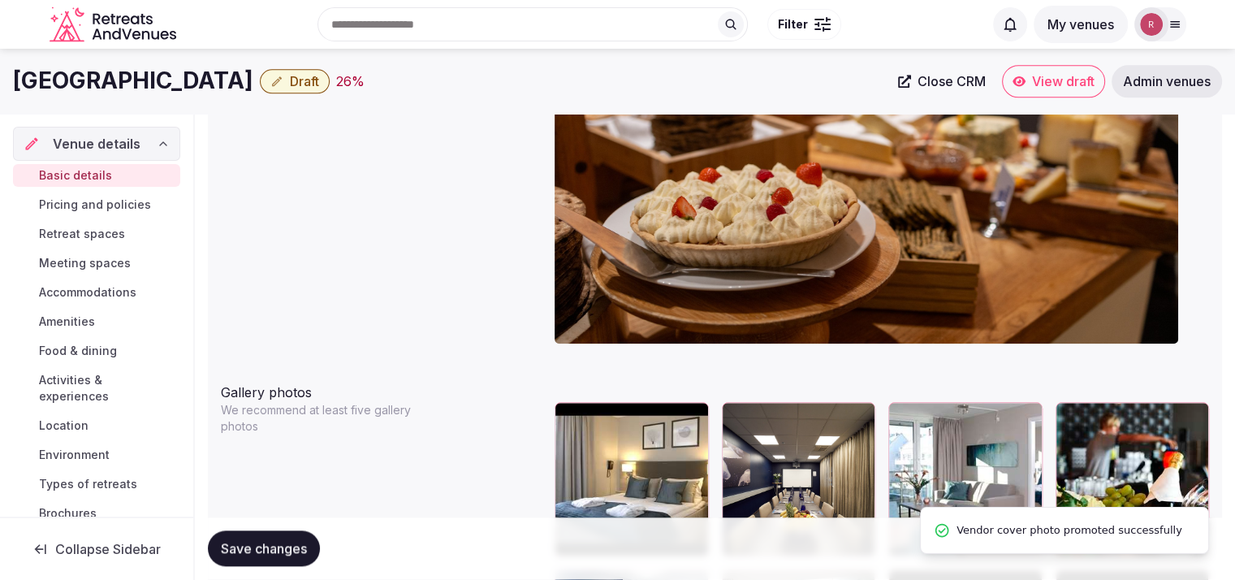
scroll to position [1544, 0]
